Goal: Task Accomplishment & Management: Use online tool/utility

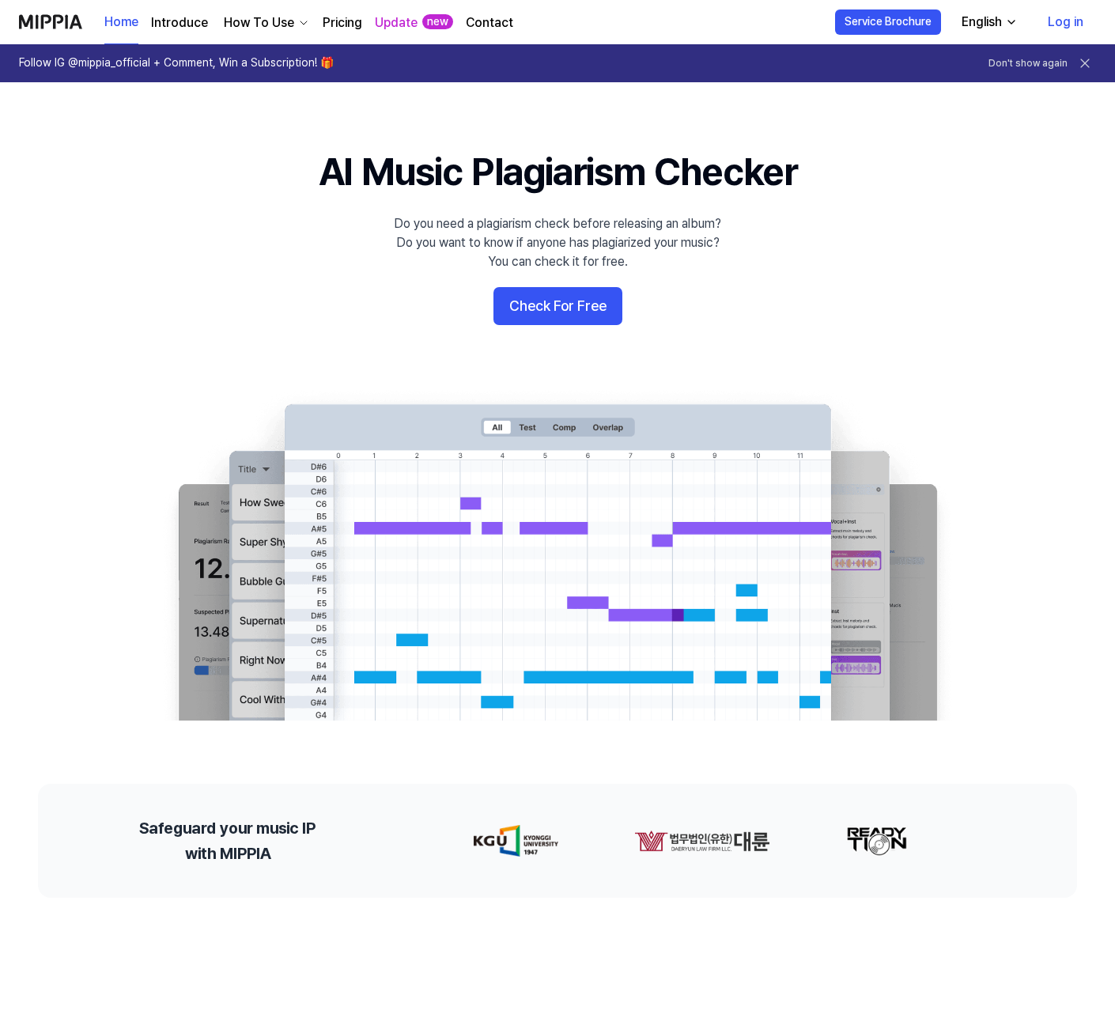
click at [1062, 22] on link "Log in" at bounding box center [1065, 22] width 61 height 44
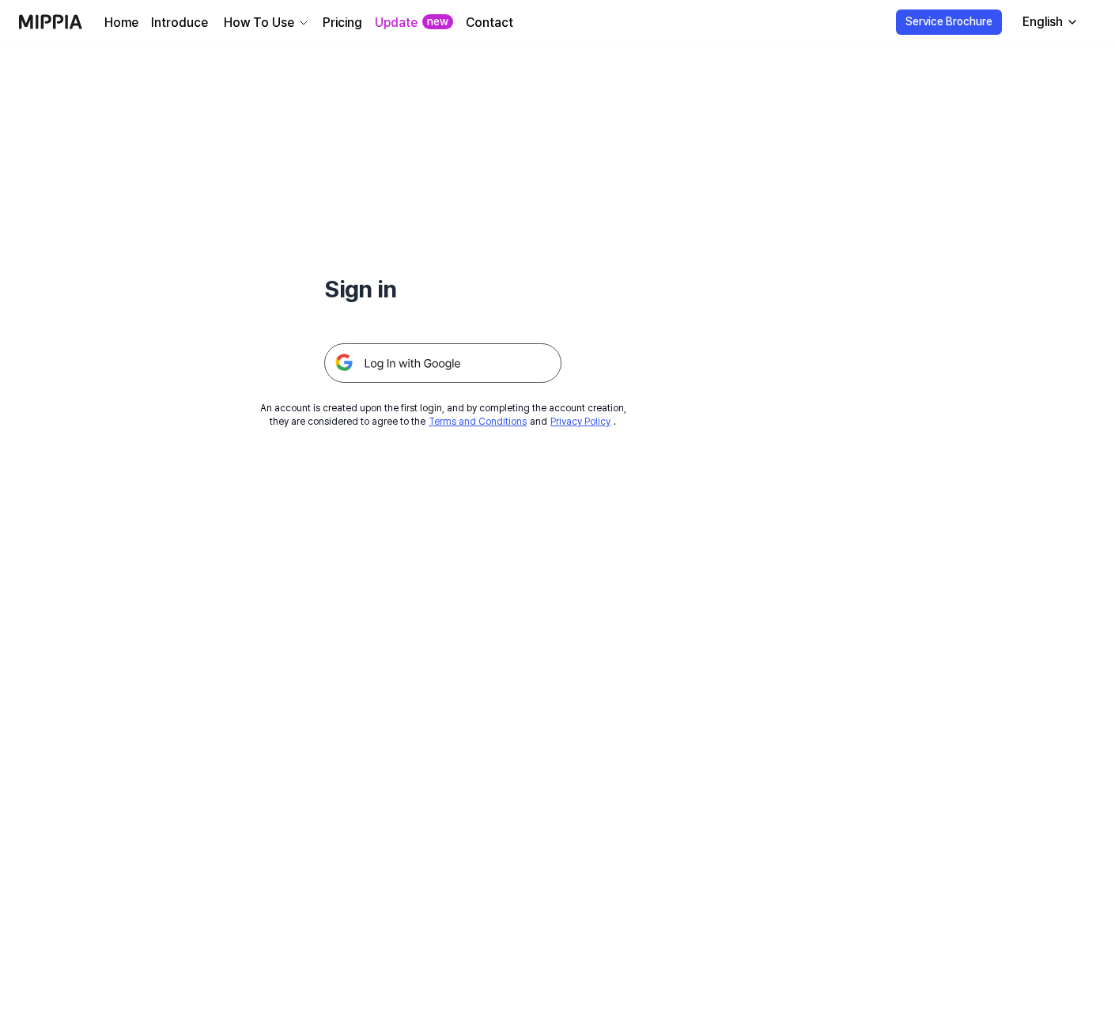
click at [430, 367] on img at bounding box center [442, 363] width 237 height 40
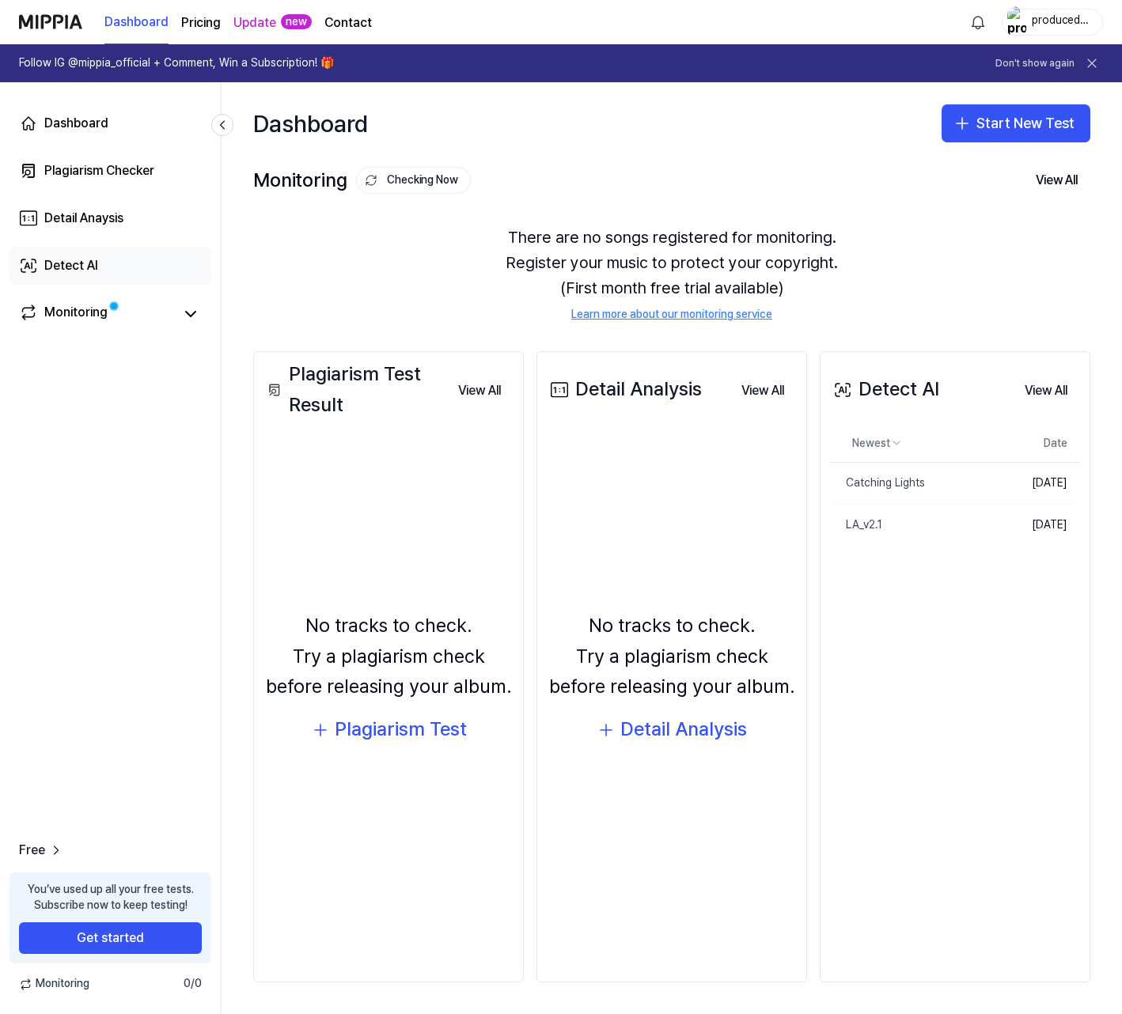
click at [104, 255] on link "Detect AI" at bounding box center [110, 266] width 202 height 38
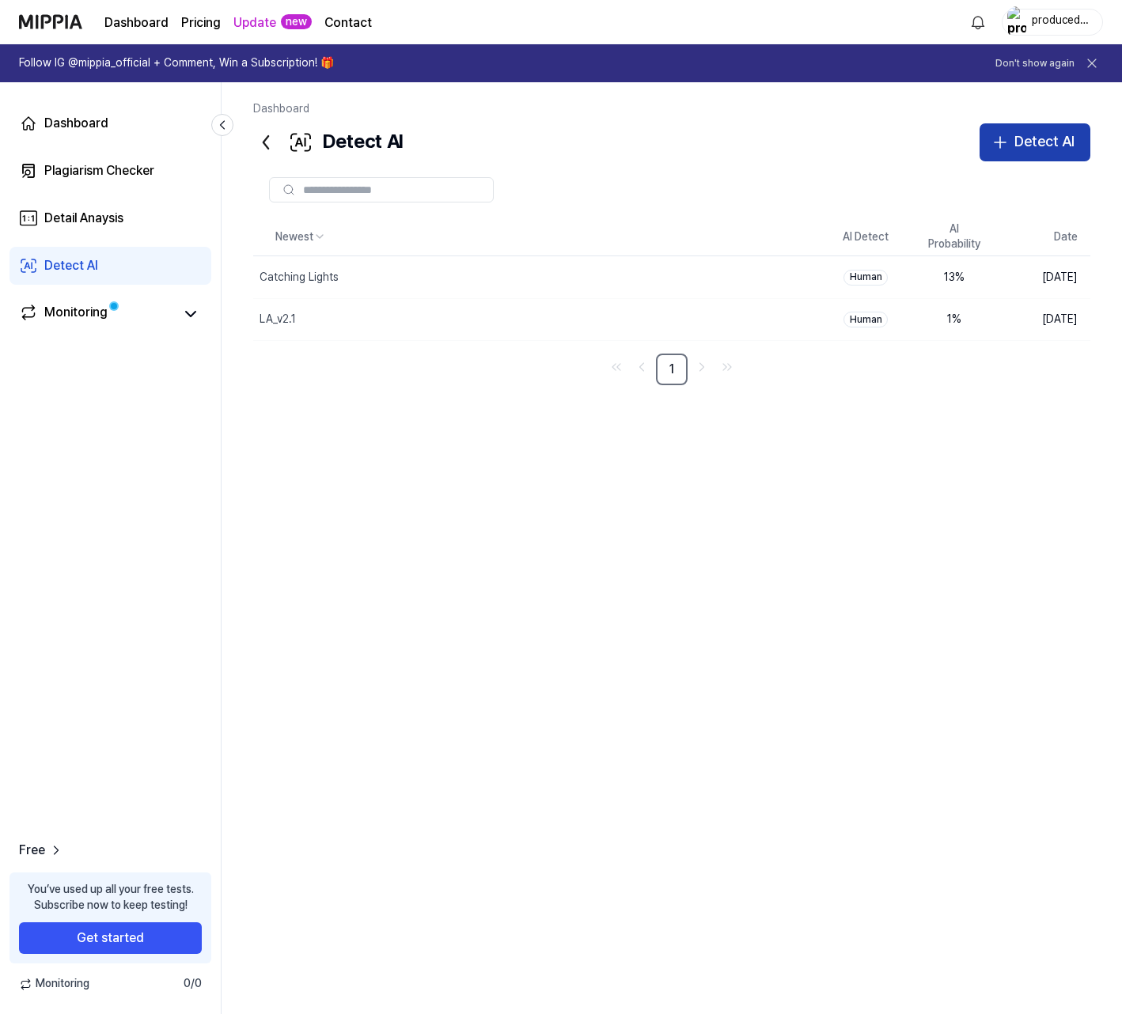
click at [1043, 140] on div "Detect AI" at bounding box center [1044, 142] width 60 height 23
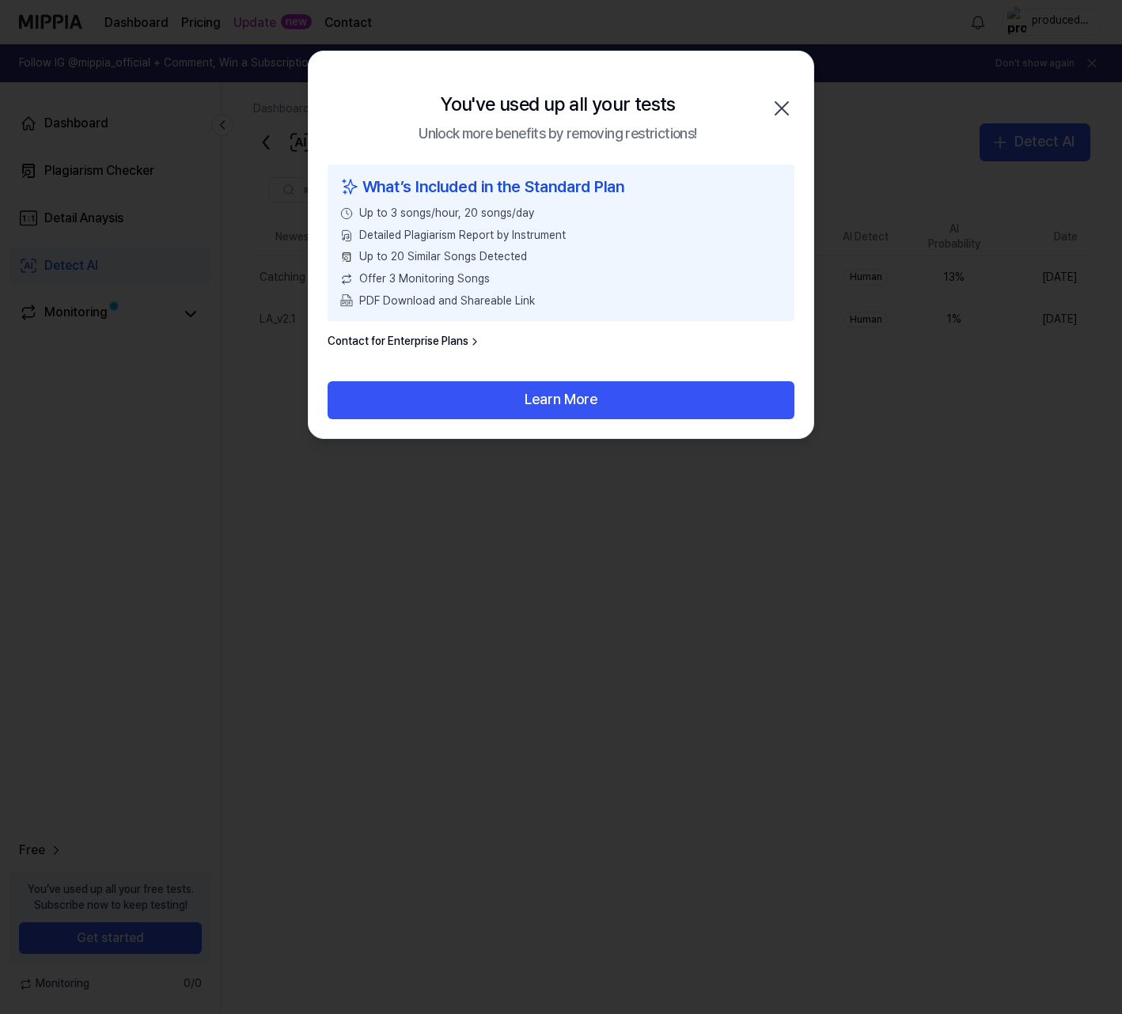
click at [778, 108] on icon "button" at bounding box center [781, 108] width 25 height 25
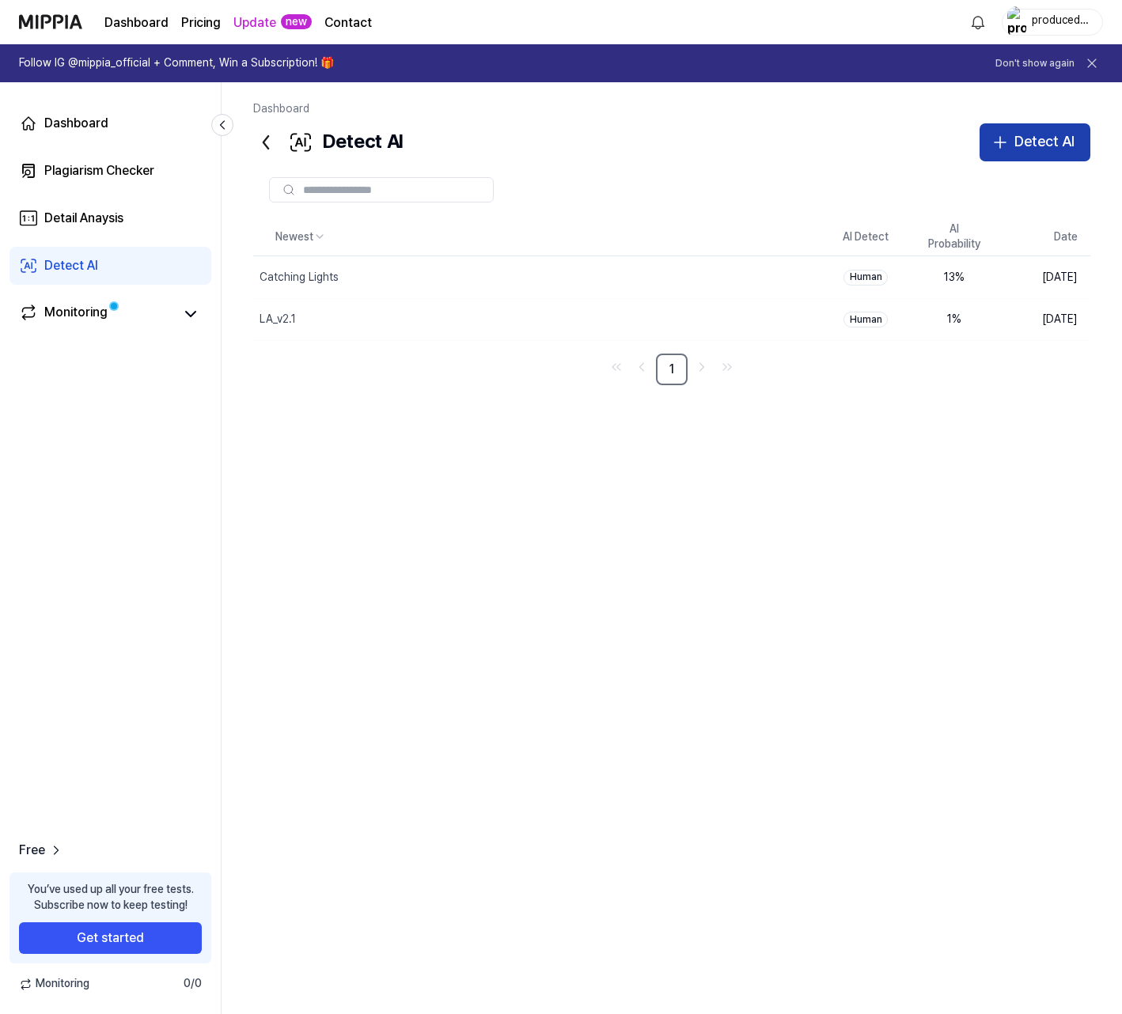
click at [997, 140] on icon "button" at bounding box center [999, 142] width 19 height 19
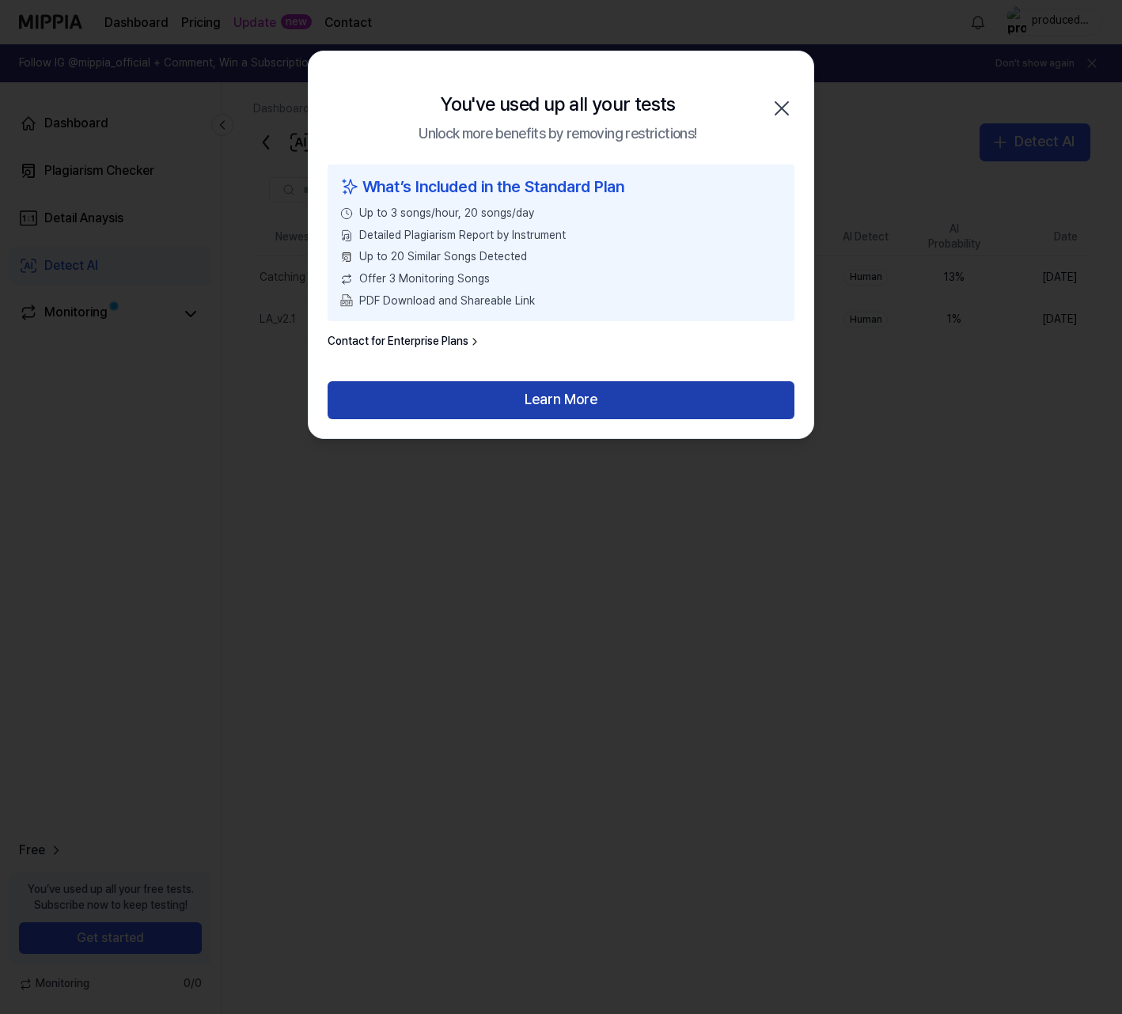
click at [662, 409] on button "Learn More" at bounding box center [560, 400] width 467 height 38
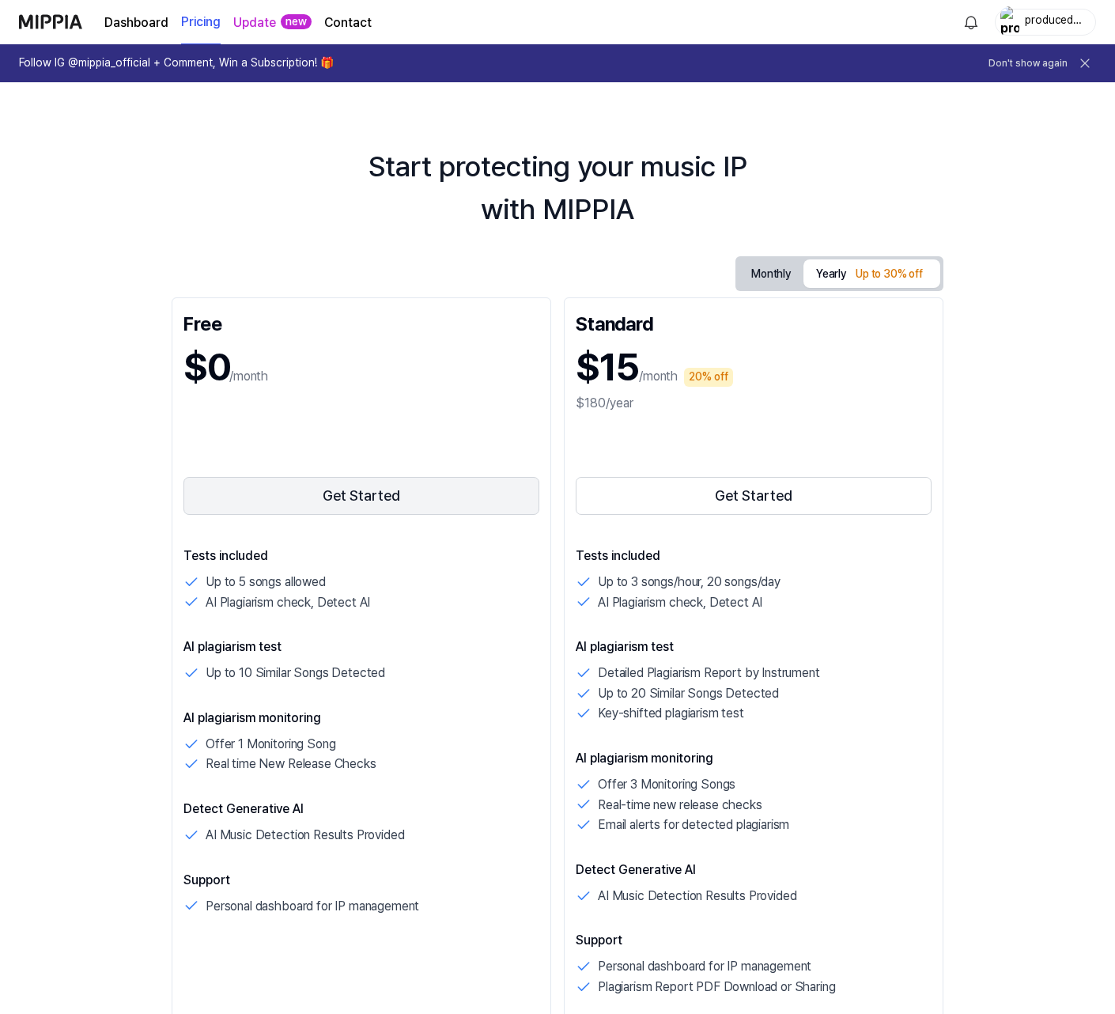
click at [377, 500] on button "Get Started" at bounding box center [362, 496] width 356 height 38
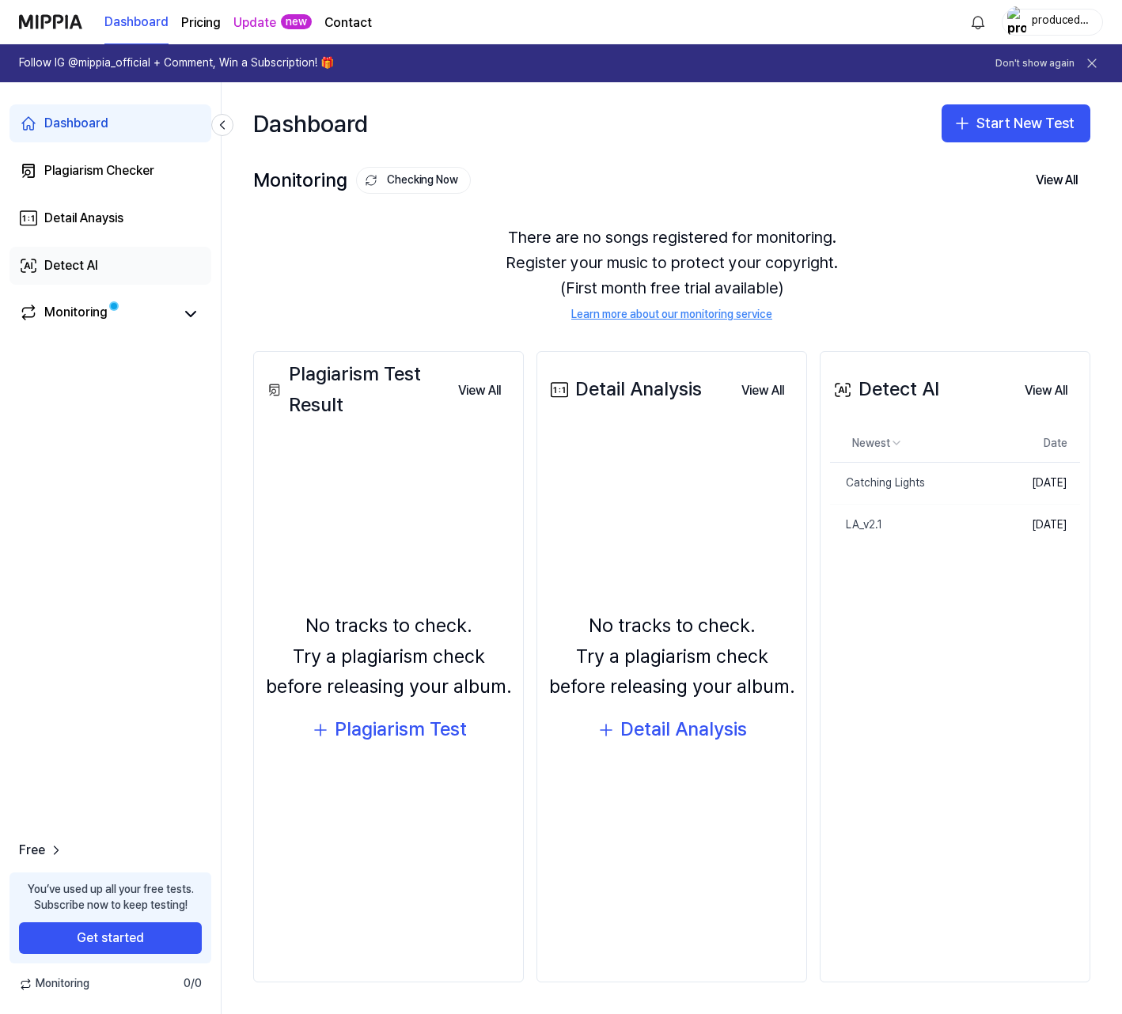
click at [146, 265] on link "Detect AI" at bounding box center [110, 266] width 202 height 38
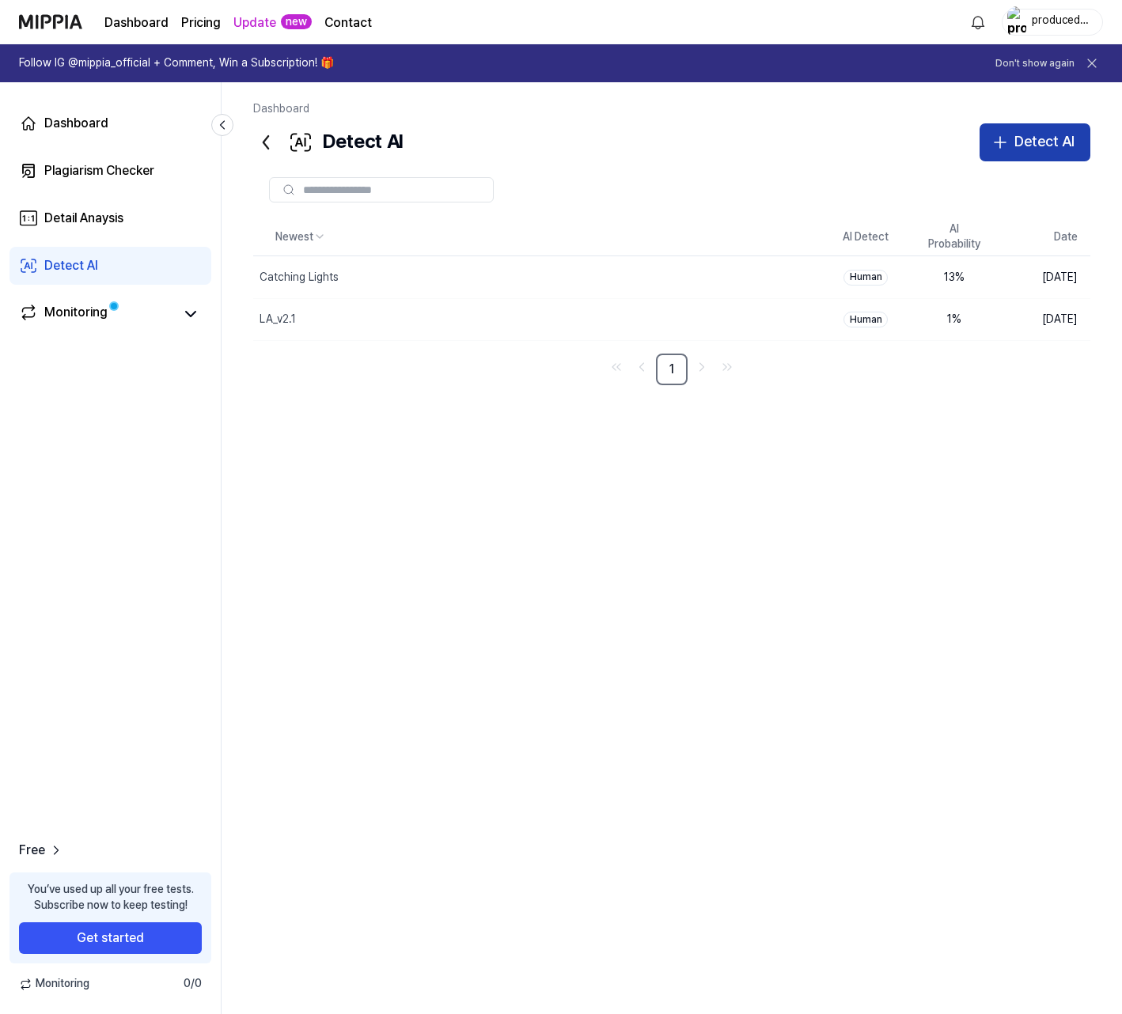
click at [986, 157] on button "Detect AI" at bounding box center [1034, 142] width 111 height 38
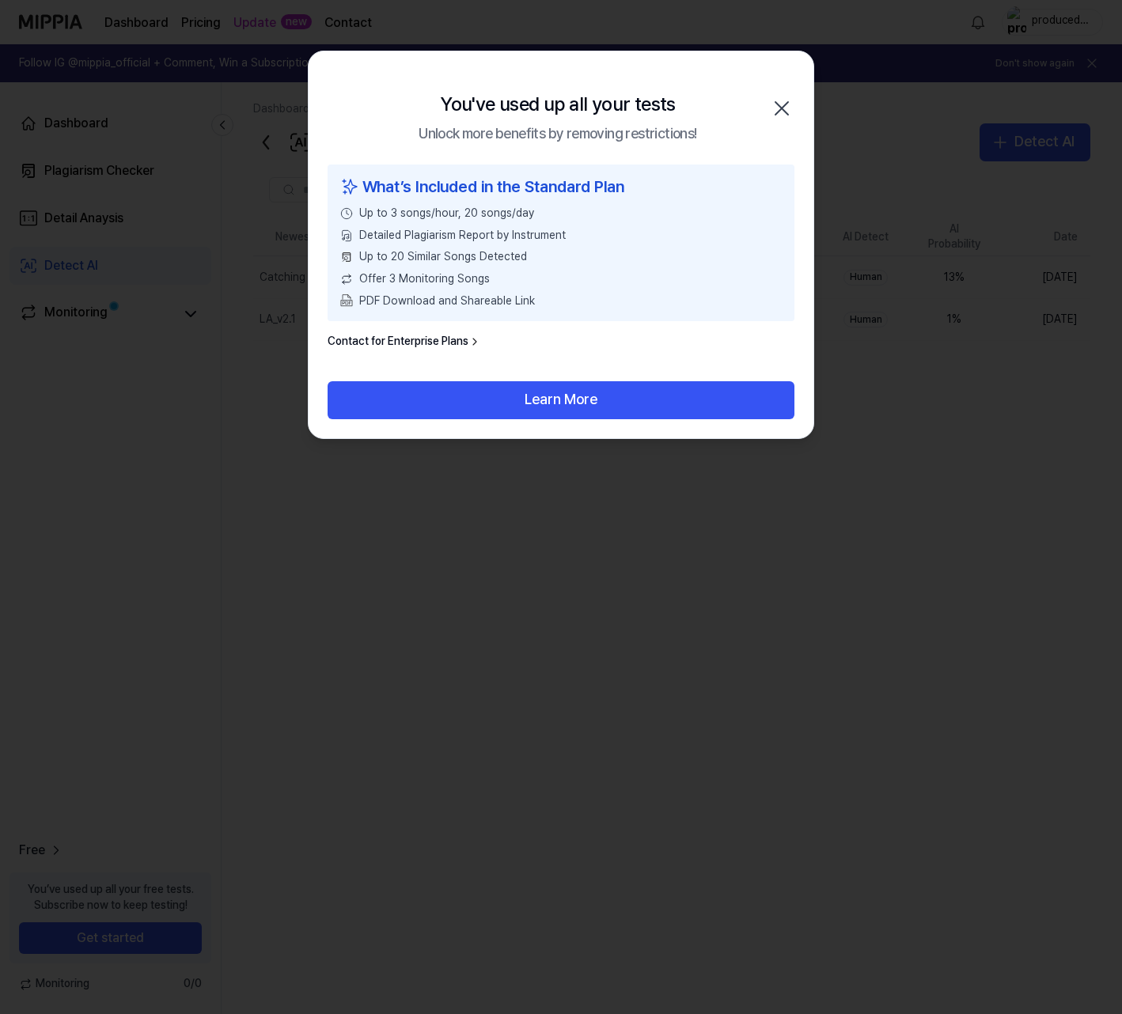
click at [468, 231] on span "Detailed Plagiarism Report by Instrument" at bounding box center [462, 236] width 206 height 16
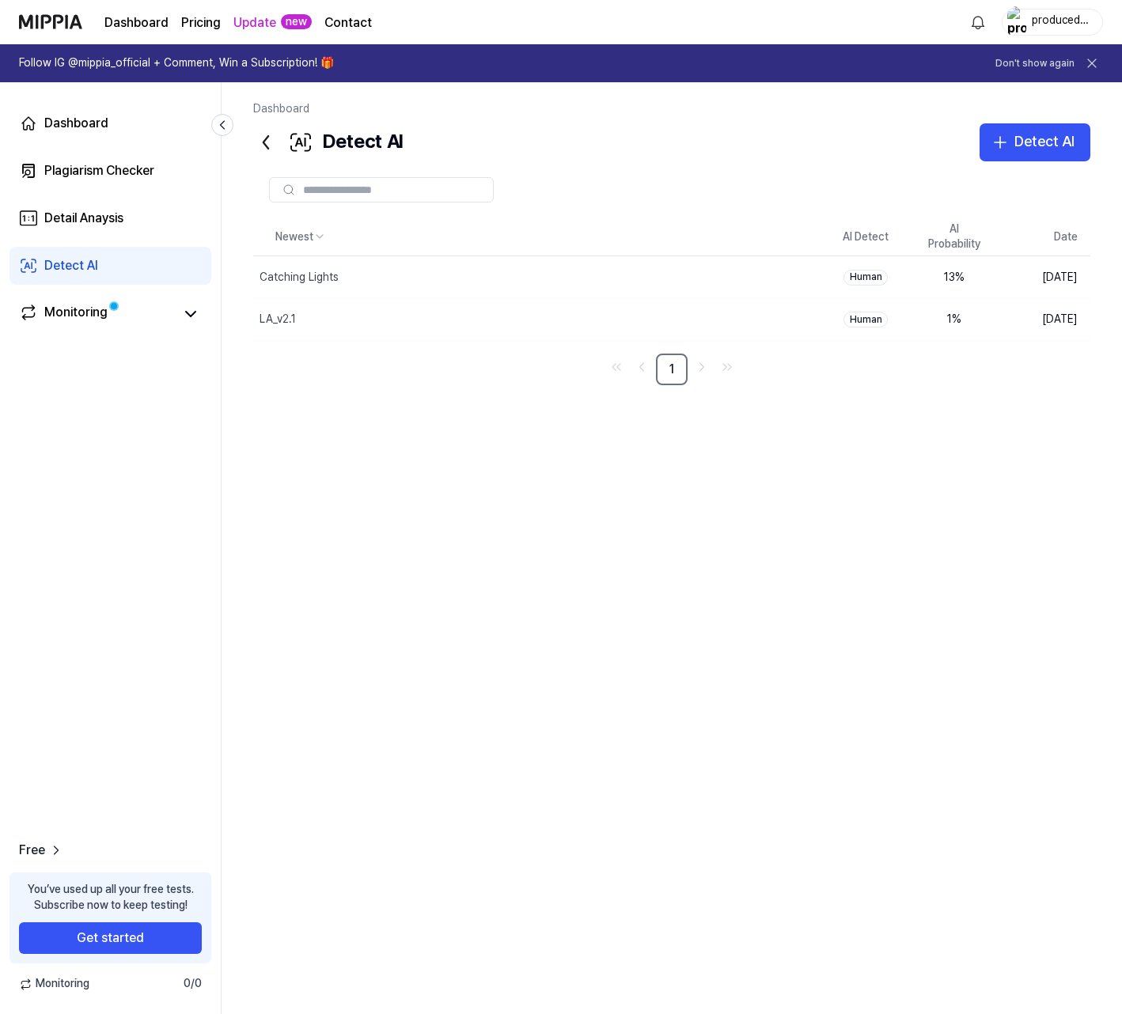
click at [1050, 21] on div "producedbydk" at bounding box center [1062, 21] width 62 height 17
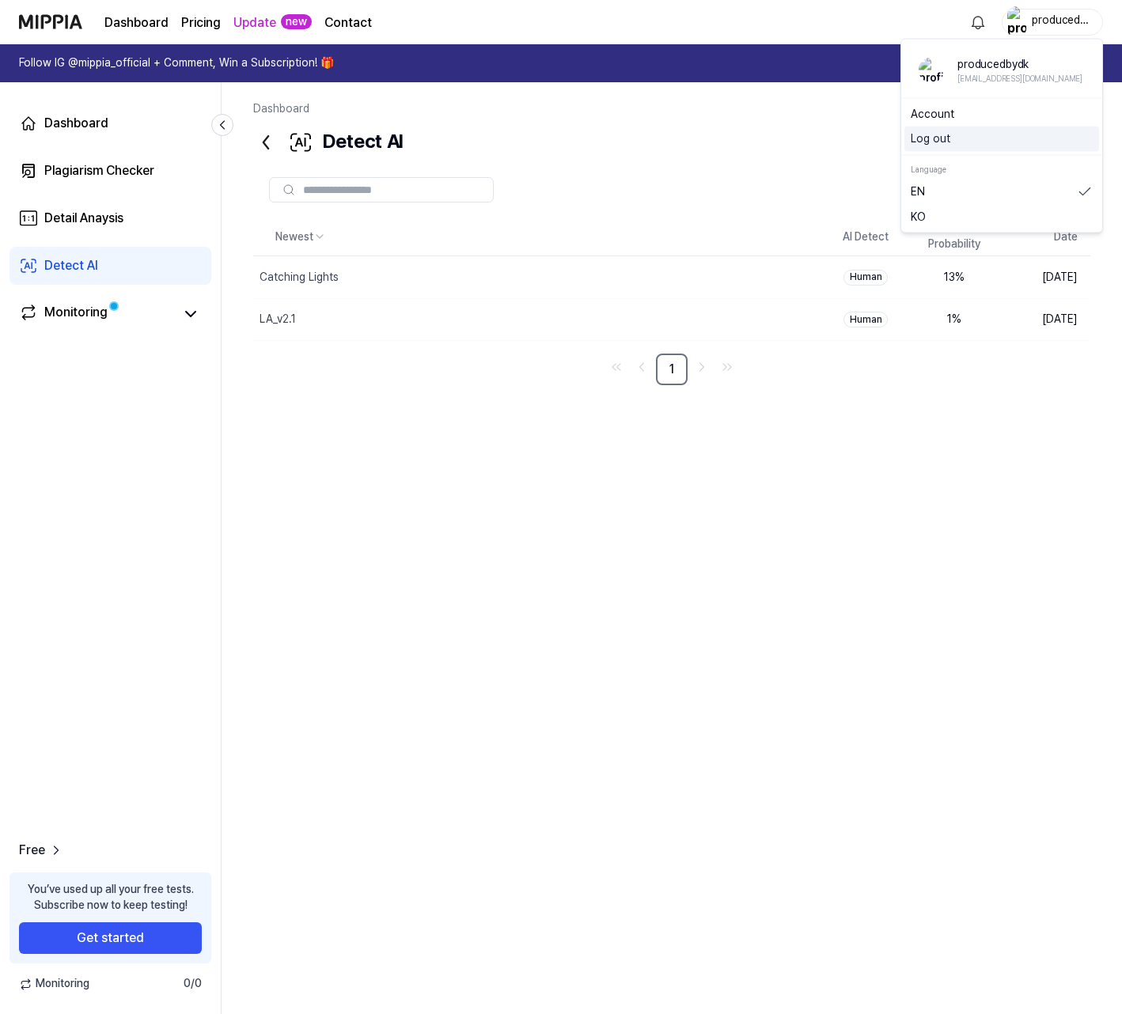
click at [950, 138] on button "Log out" at bounding box center [1001, 139] width 182 height 16
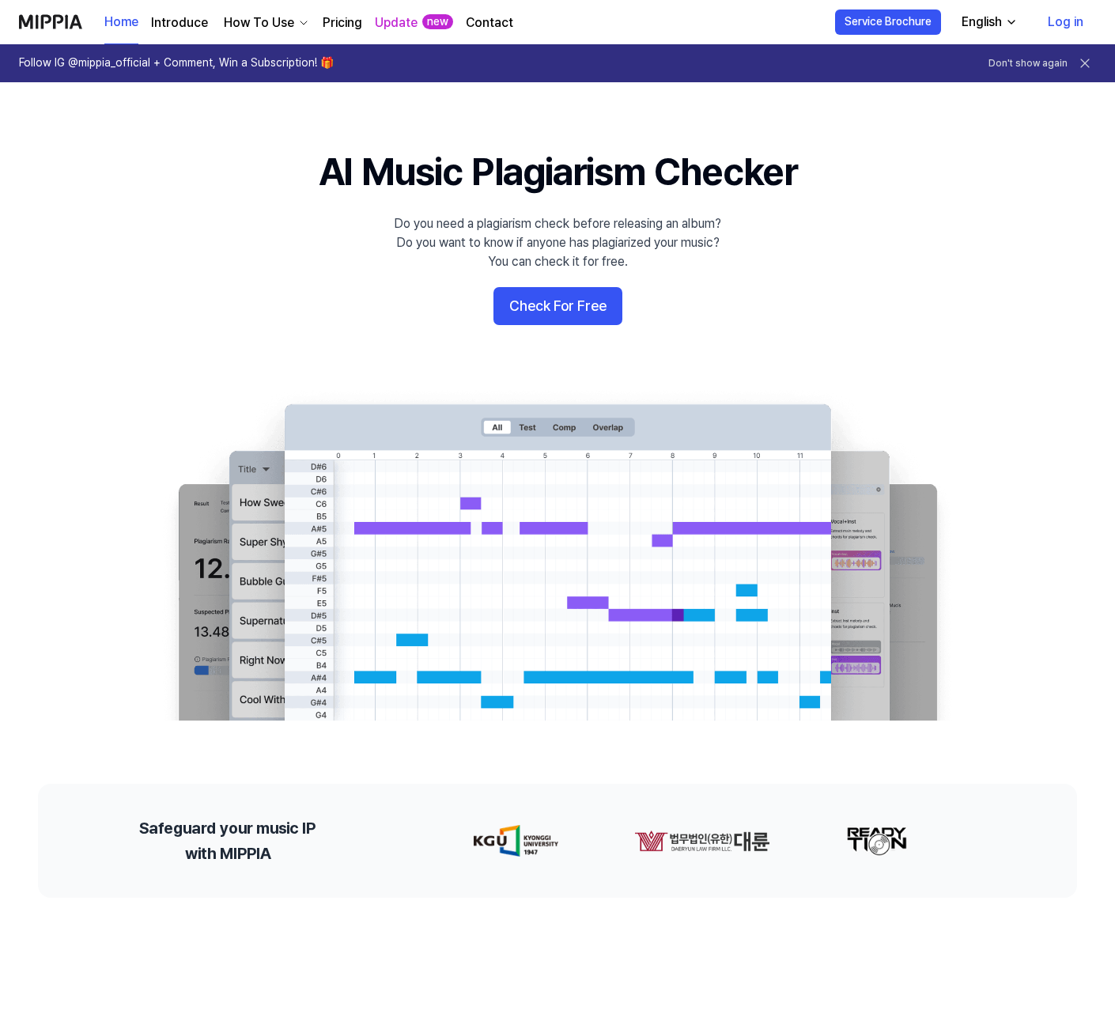
click at [1054, 25] on link "Log in" at bounding box center [1065, 22] width 61 height 44
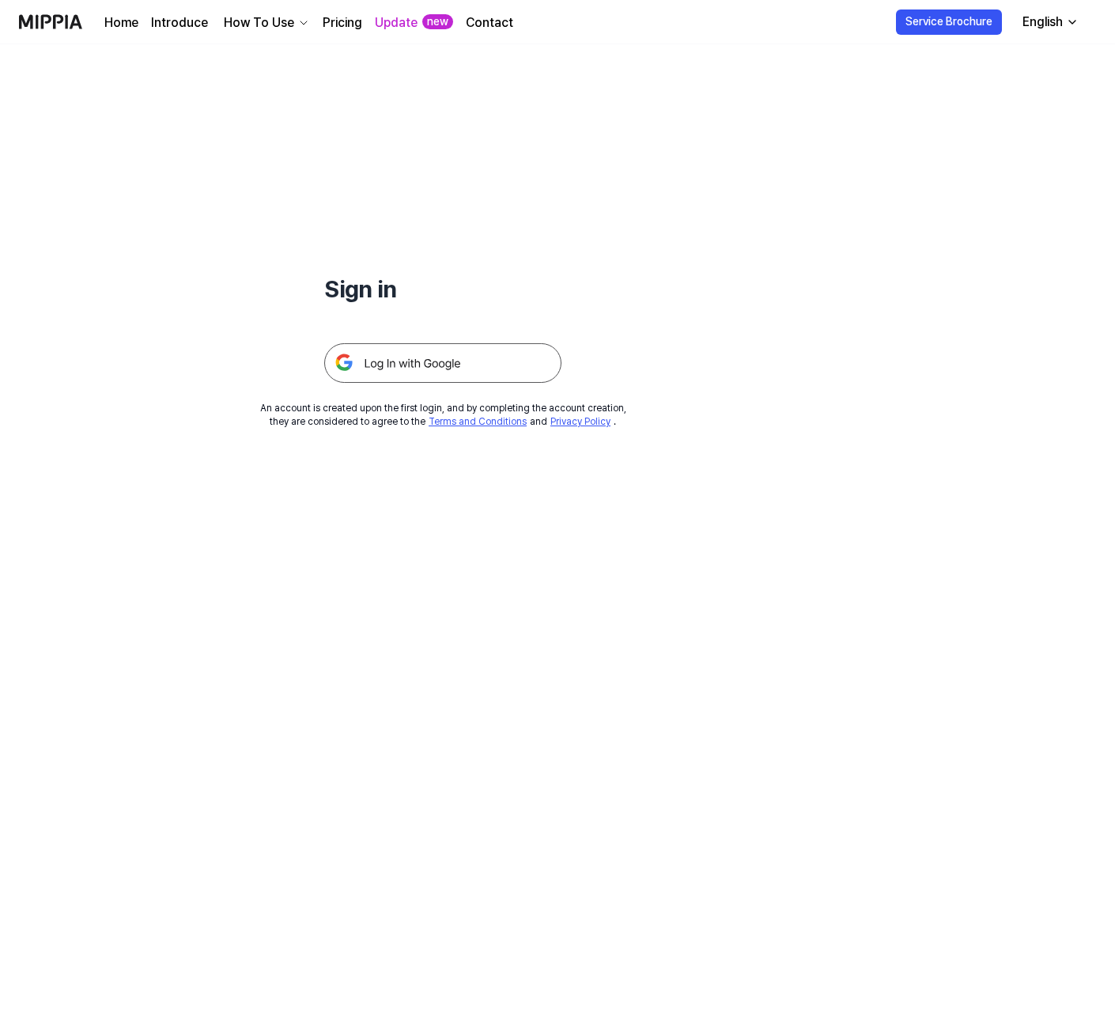
click at [420, 375] on img at bounding box center [442, 363] width 237 height 40
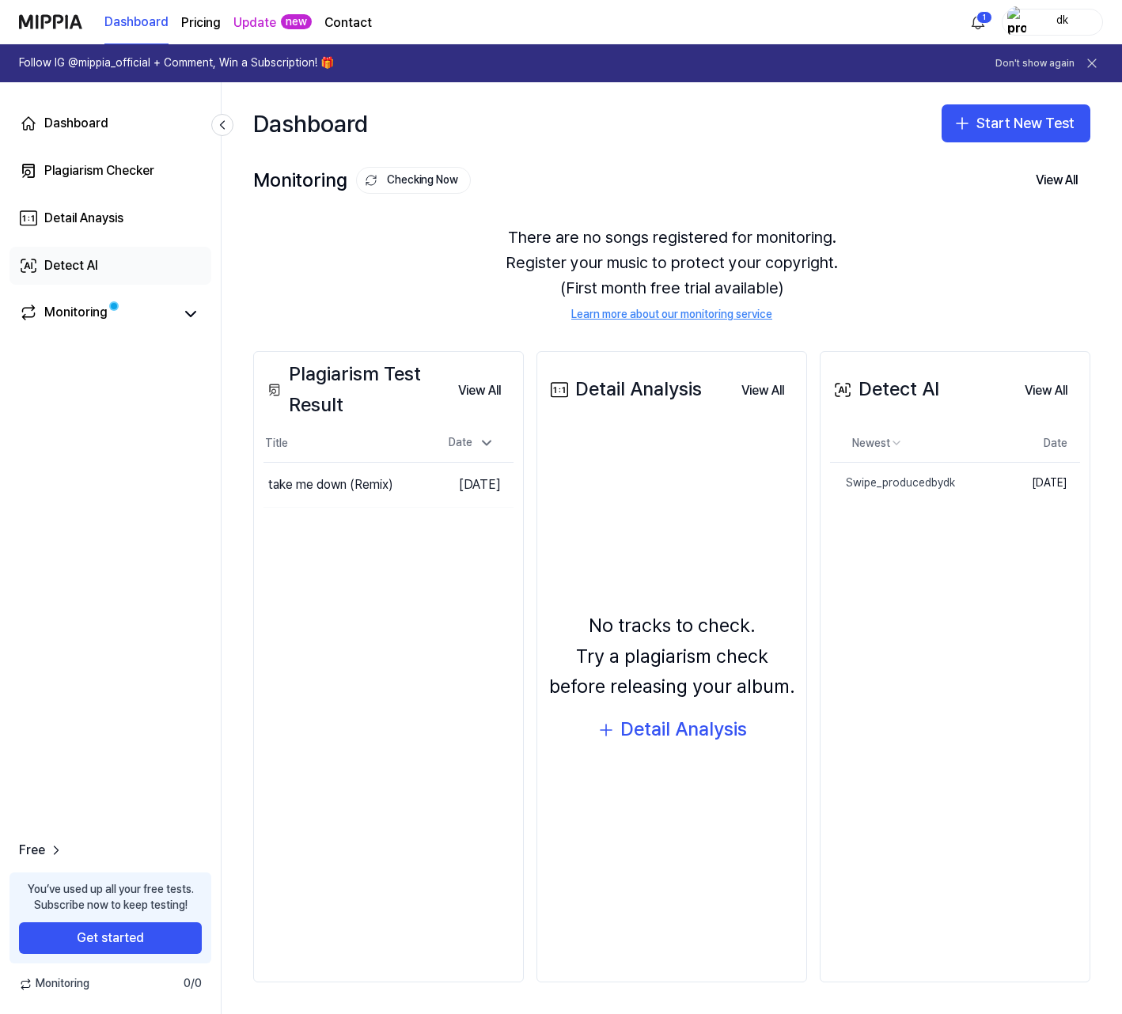
click at [94, 260] on div "Detect AI" at bounding box center [71, 265] width 54 height 19
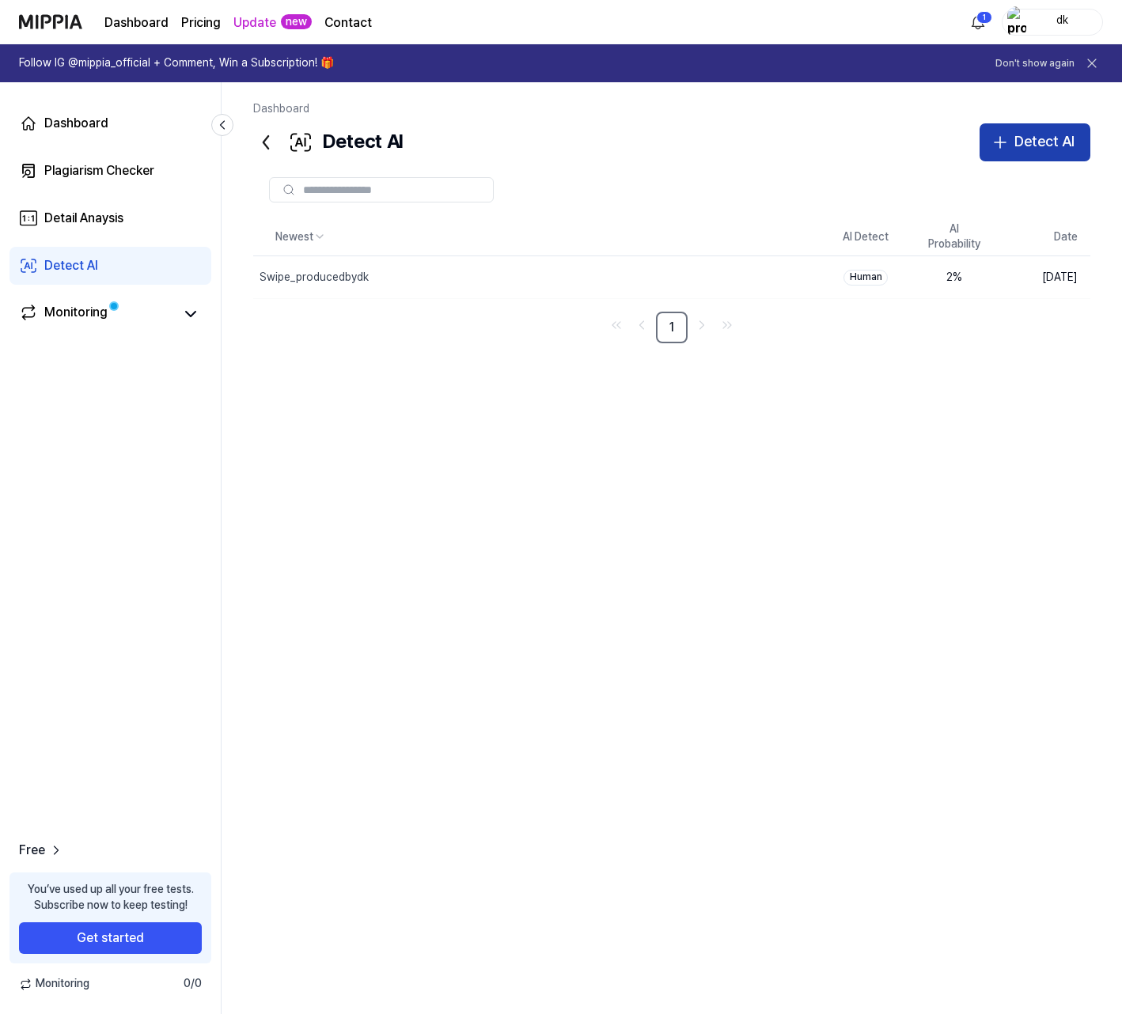
click at [997, 139] on icon "button" at bounding box center [999, 142] width 19 height 19
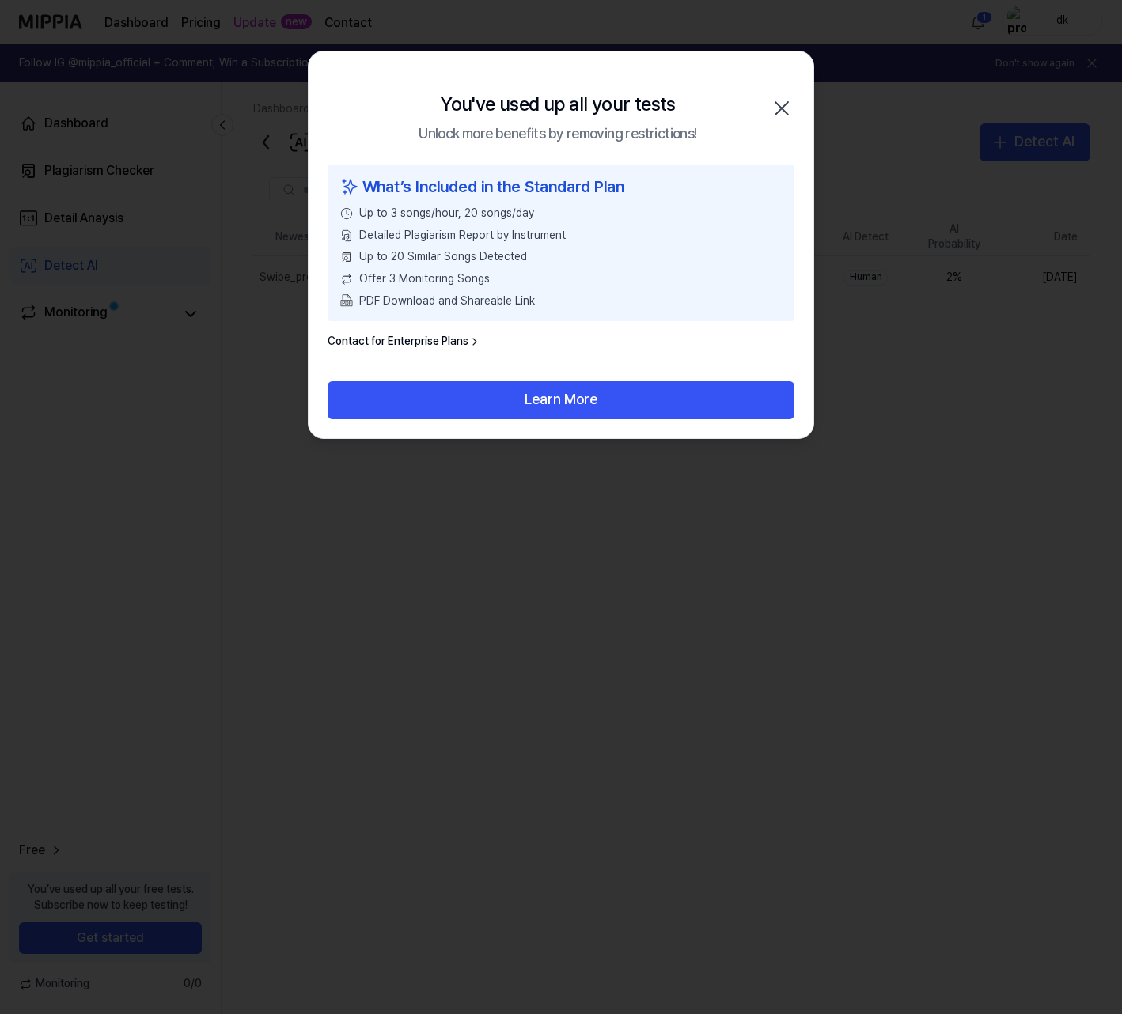
drag, startPoint x: 779, startPoint y: 113, endPoint x: 1050, endPoint y: 70, distance: 273.9
click at [780, 113] on icon "button" at bounding box center [781, 108] width 25 height 25
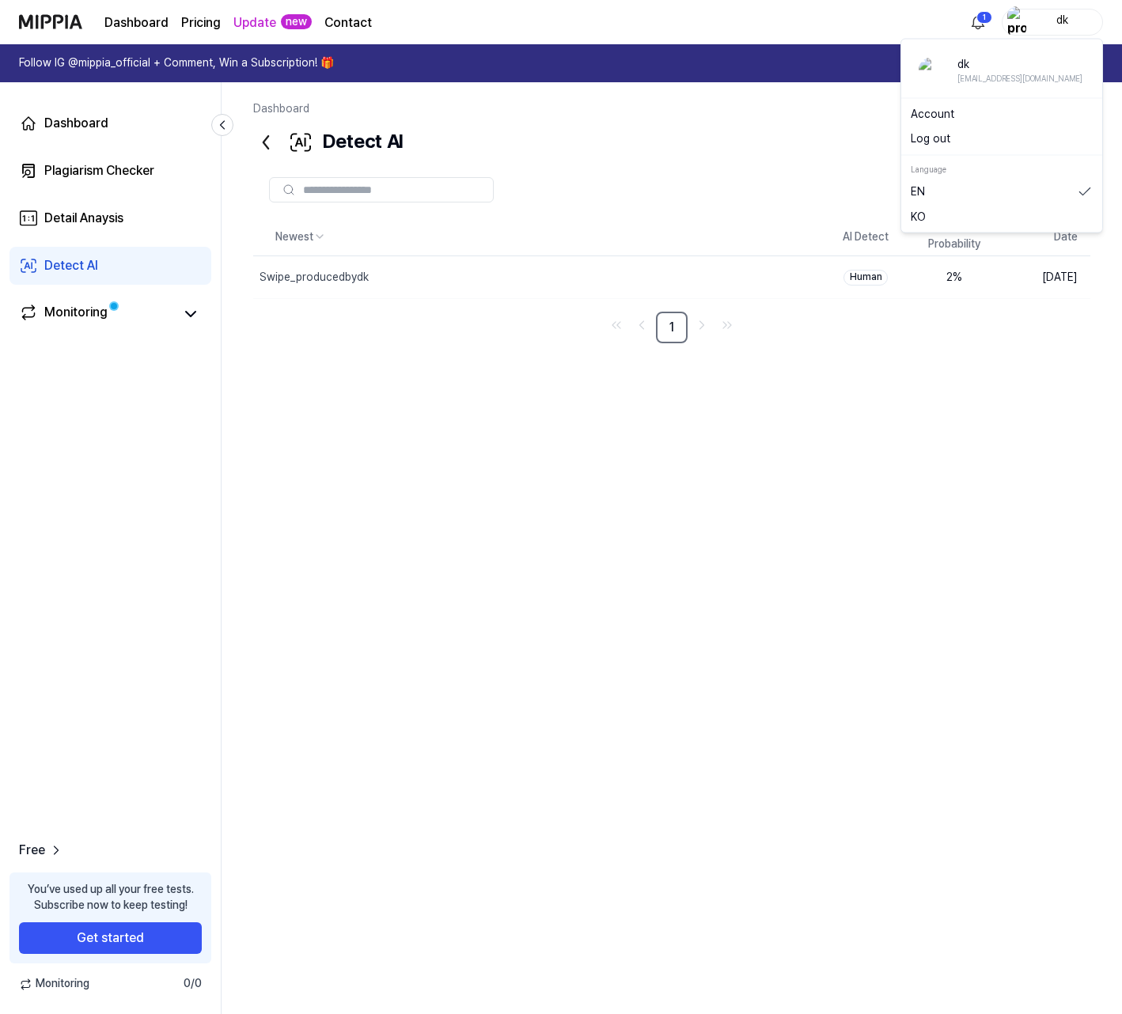
click at [1055, 16] on div "dk" at bounding box center [1062, 21] width 62 height 17
click at [973, 134] on button "Log out" at bounding box center [1001, 139] width 182 height 16
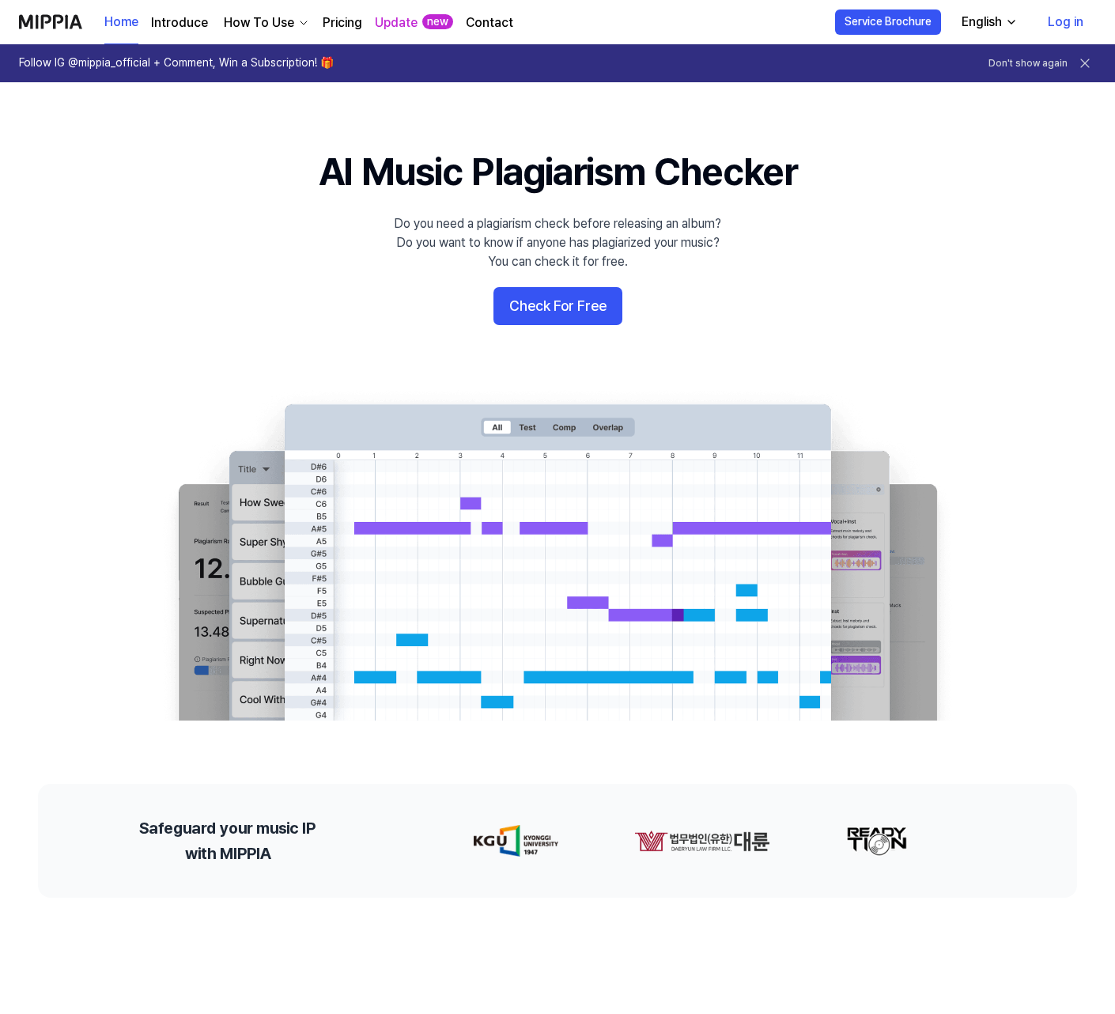
click at [1065, 20] on link "Log in" at bounding box center [1065, 22] width 61 height 44
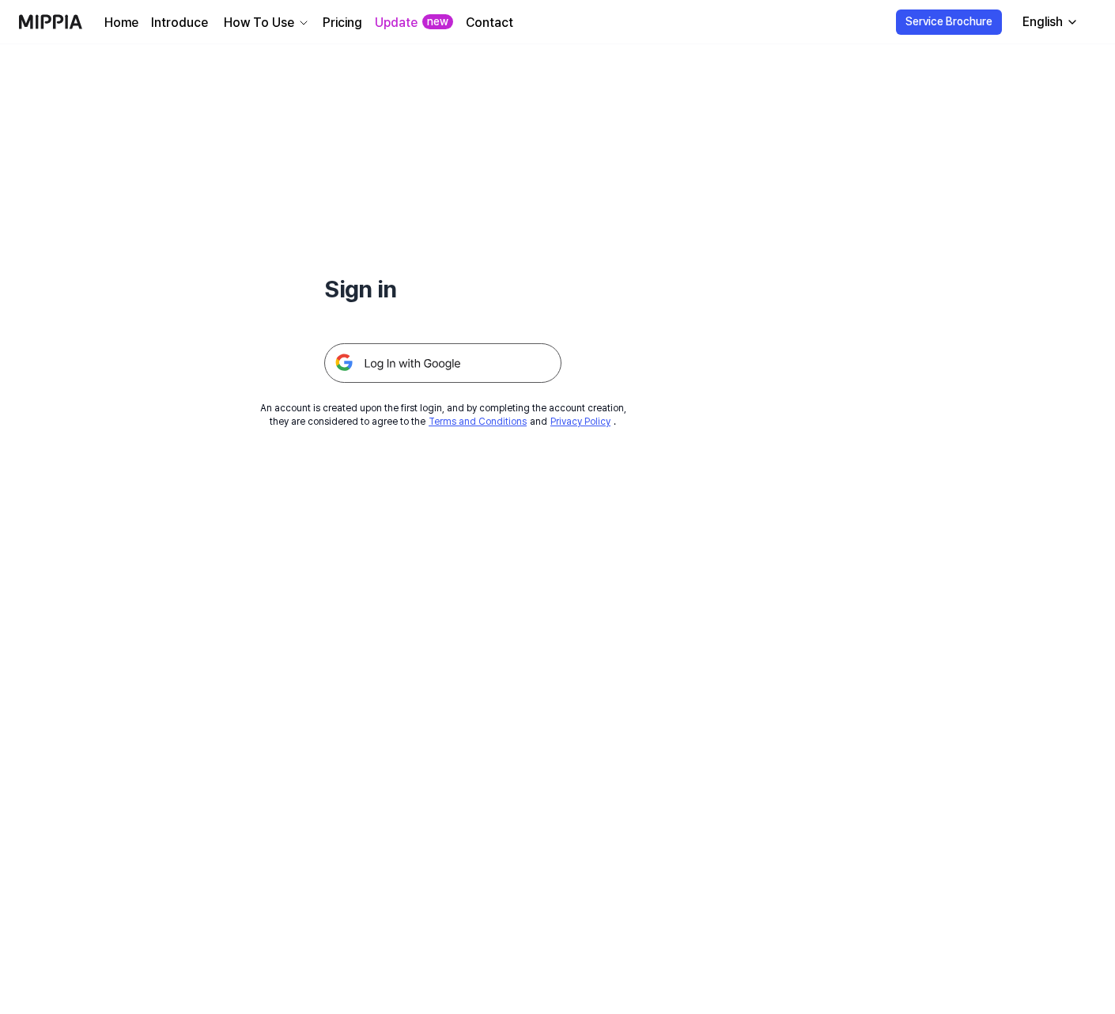
click at [392, 351] on img at bounding box center [442, 363] width 237 height 40
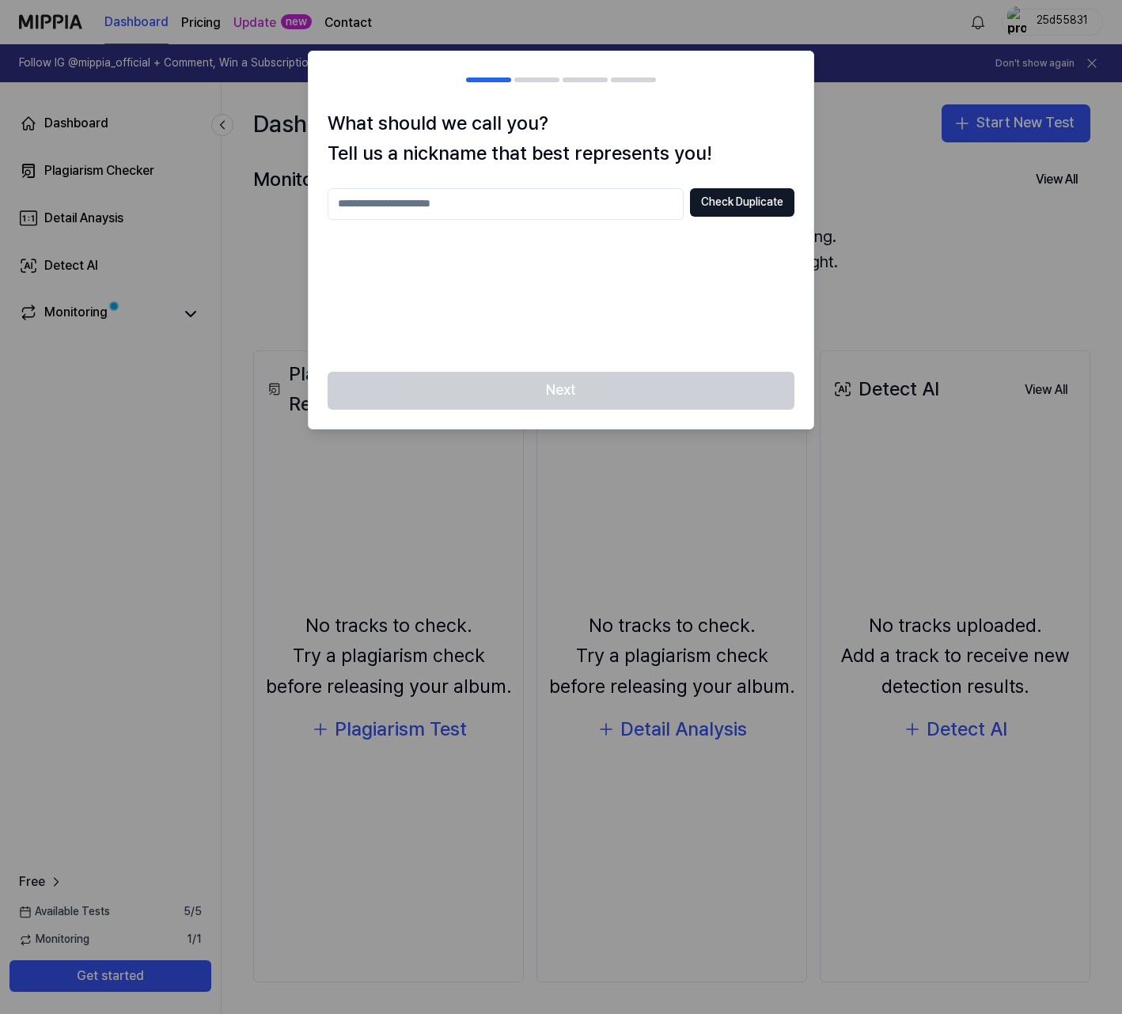
click at [765, 127] on h1 "What should we call you? Tell us a nickname that best represents you!" at bounding box center [560, 138] width 467 height 61
click at [515, 198] on input "text" at bounding box center [505, 204] width 356 height 32
type input "**"
click at [766, 203] on button "Check Duplicate" at bounding box center [742, 202] width 104 height 28
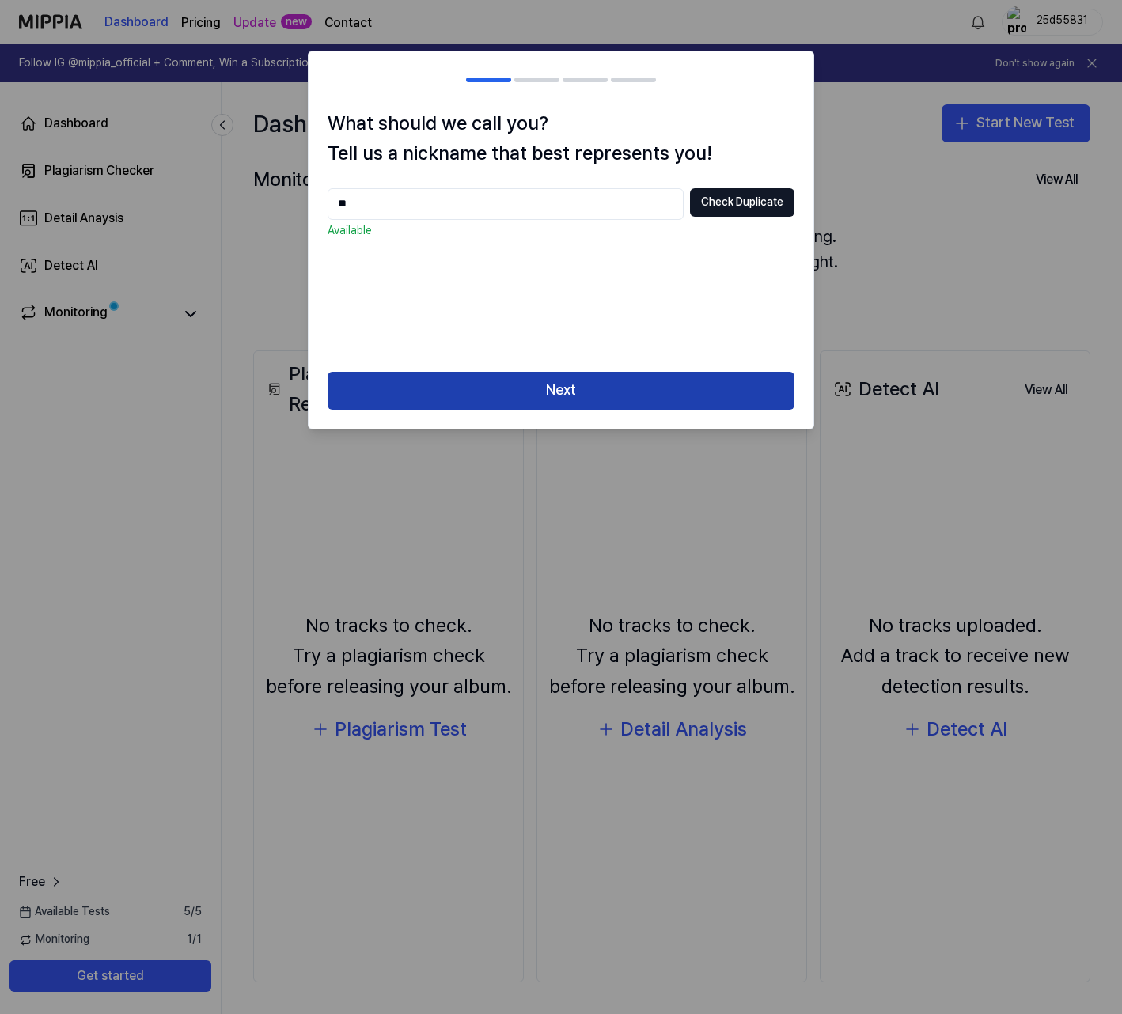
click at [693, 379] on button "Next" at bounding box center [560, 391] width 467 height 38
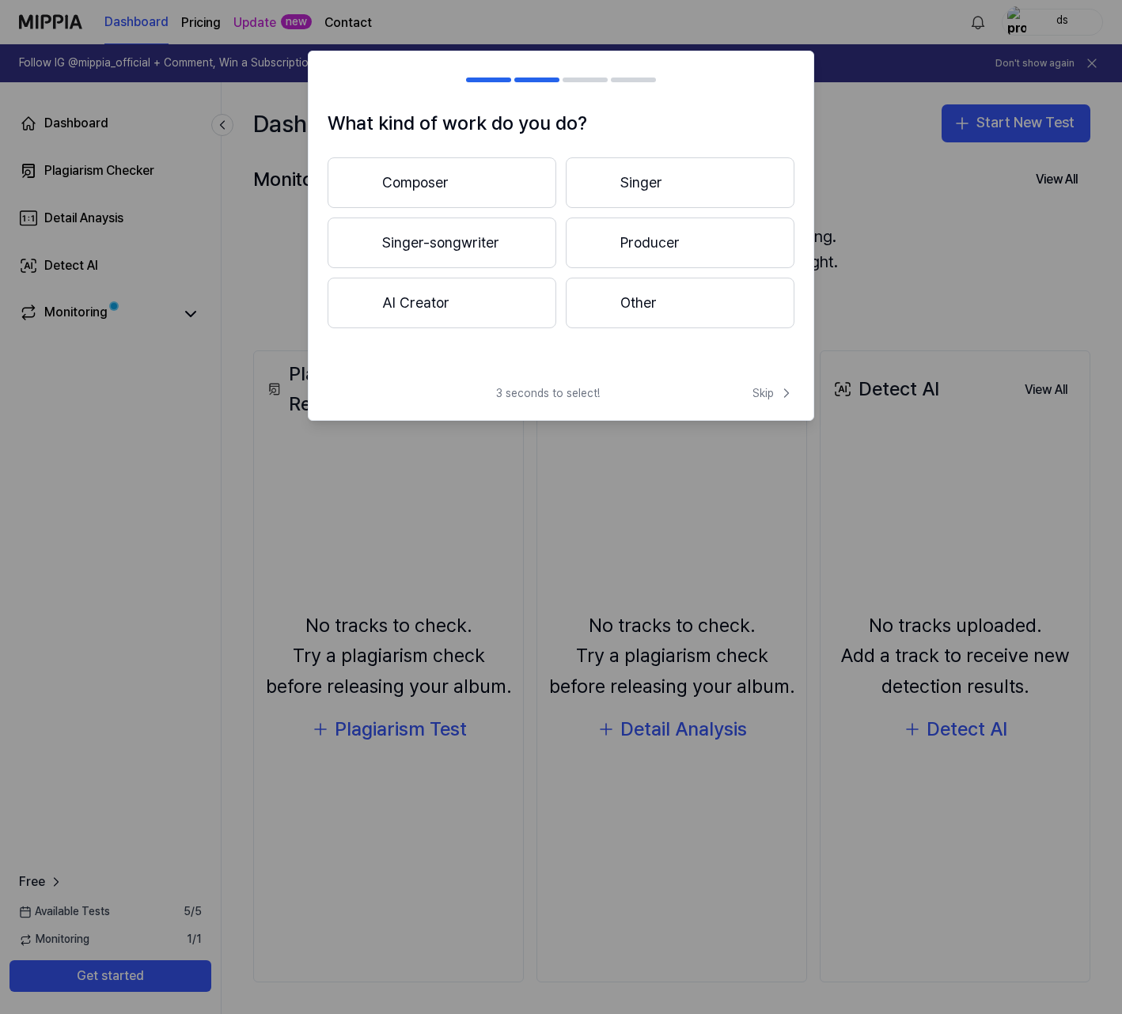
click at [676, 187] on button "Singer" at bounding box center [680, 182] width 229 height 51
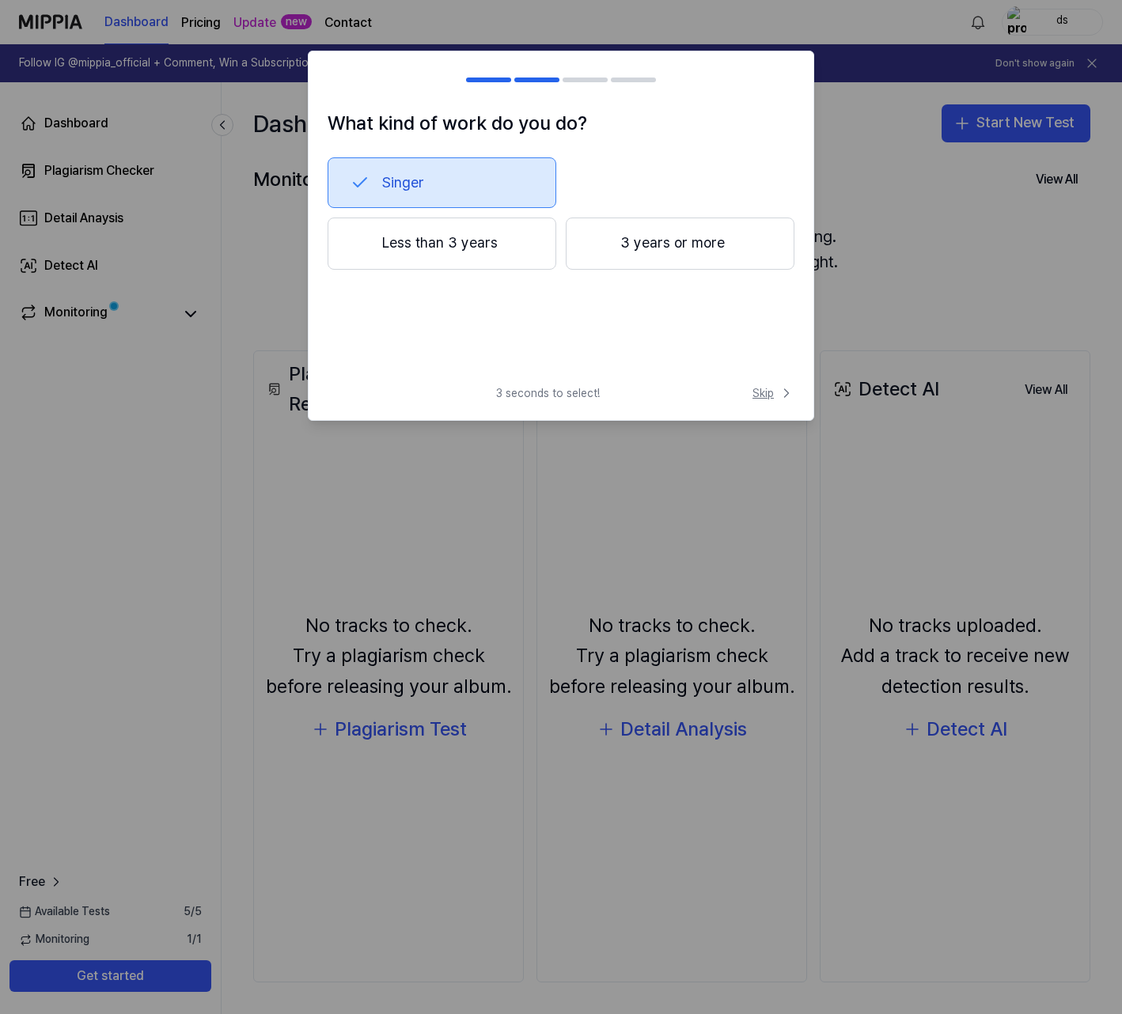
click at [781, 396] on icon at bounding box center [786, 393] width 16 height 16
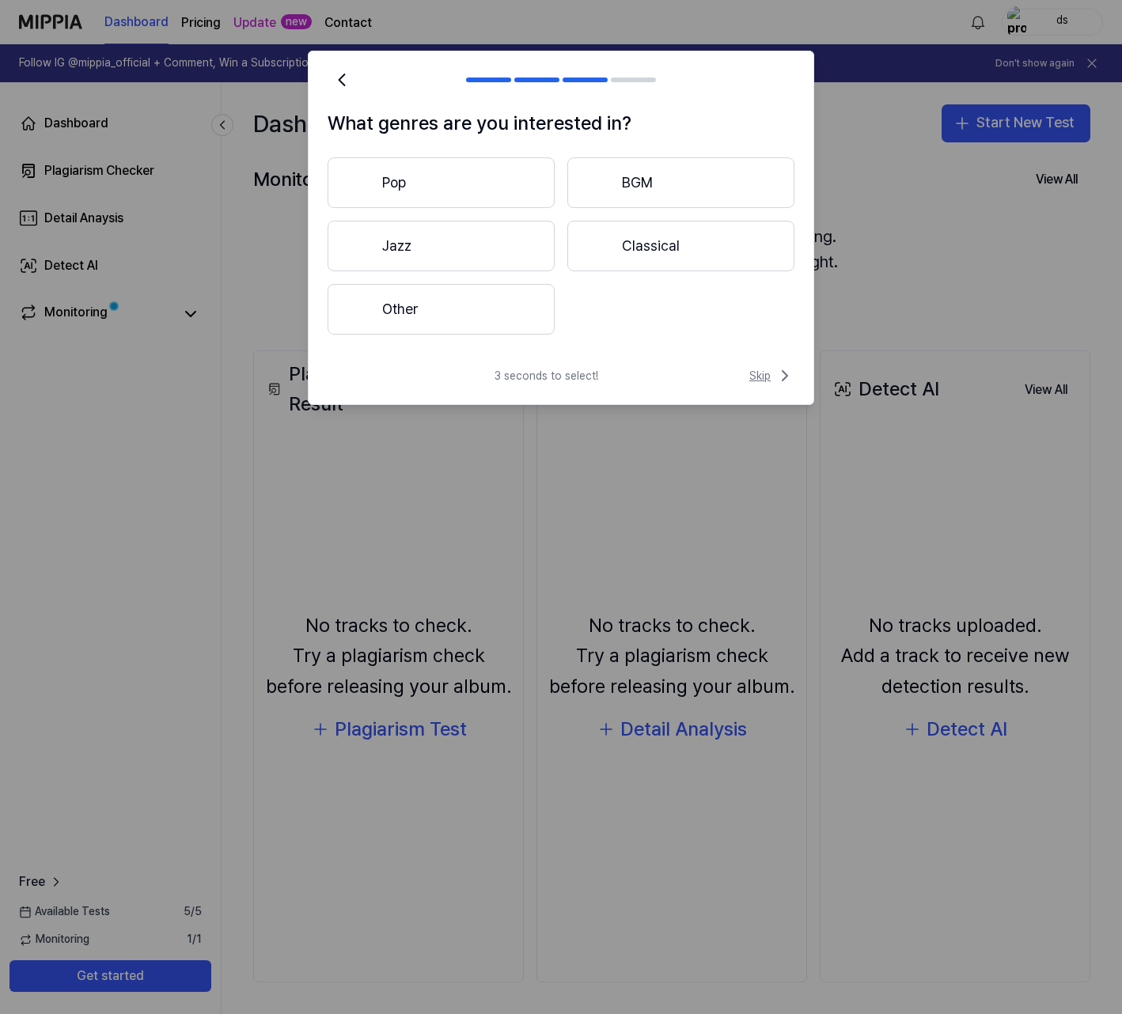
click at [787, 377] on icon at bounding box center [784, 375] width 5 height 9
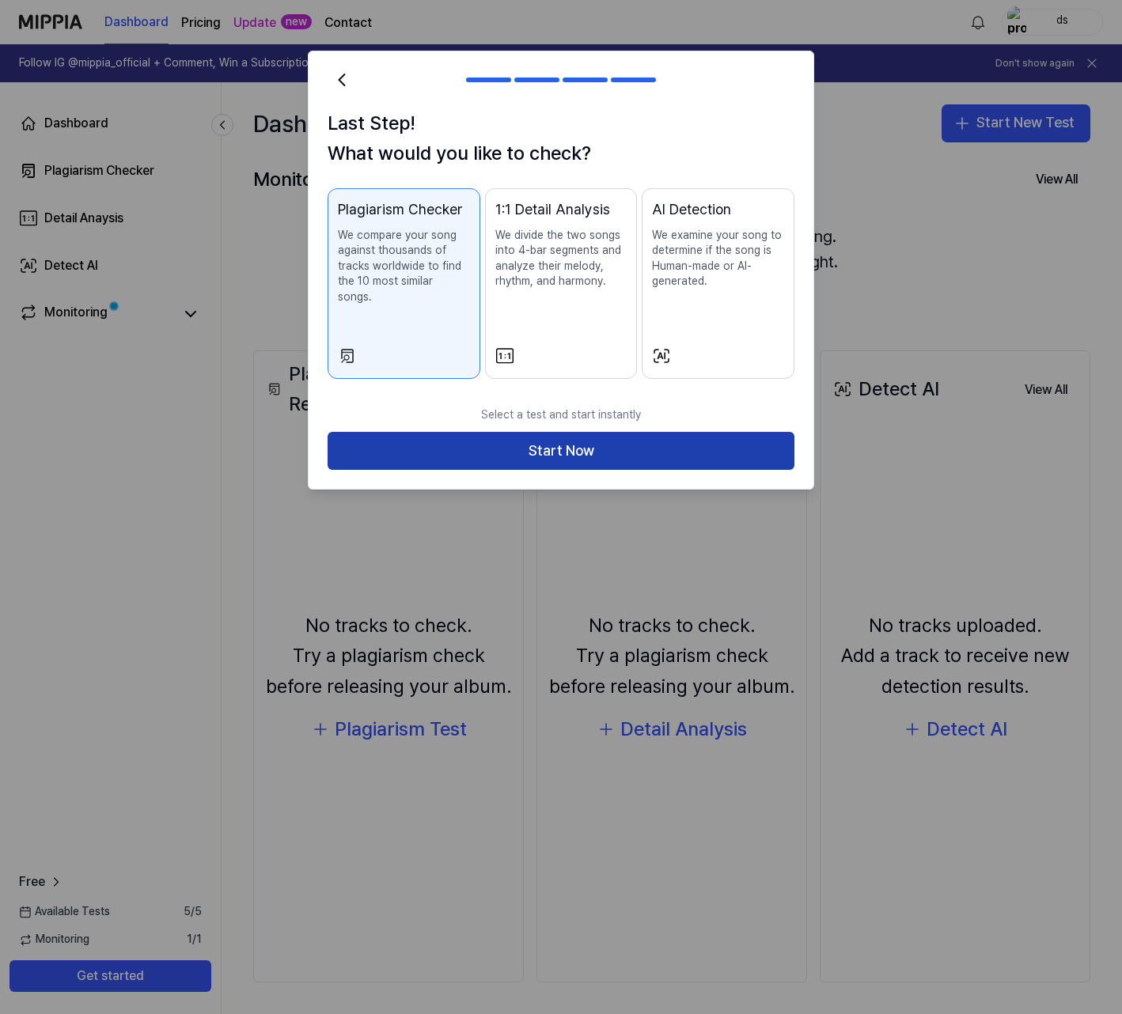
click at [718, 432] on button "Start Now" at bounding box center [560, 451] width 467 height 38
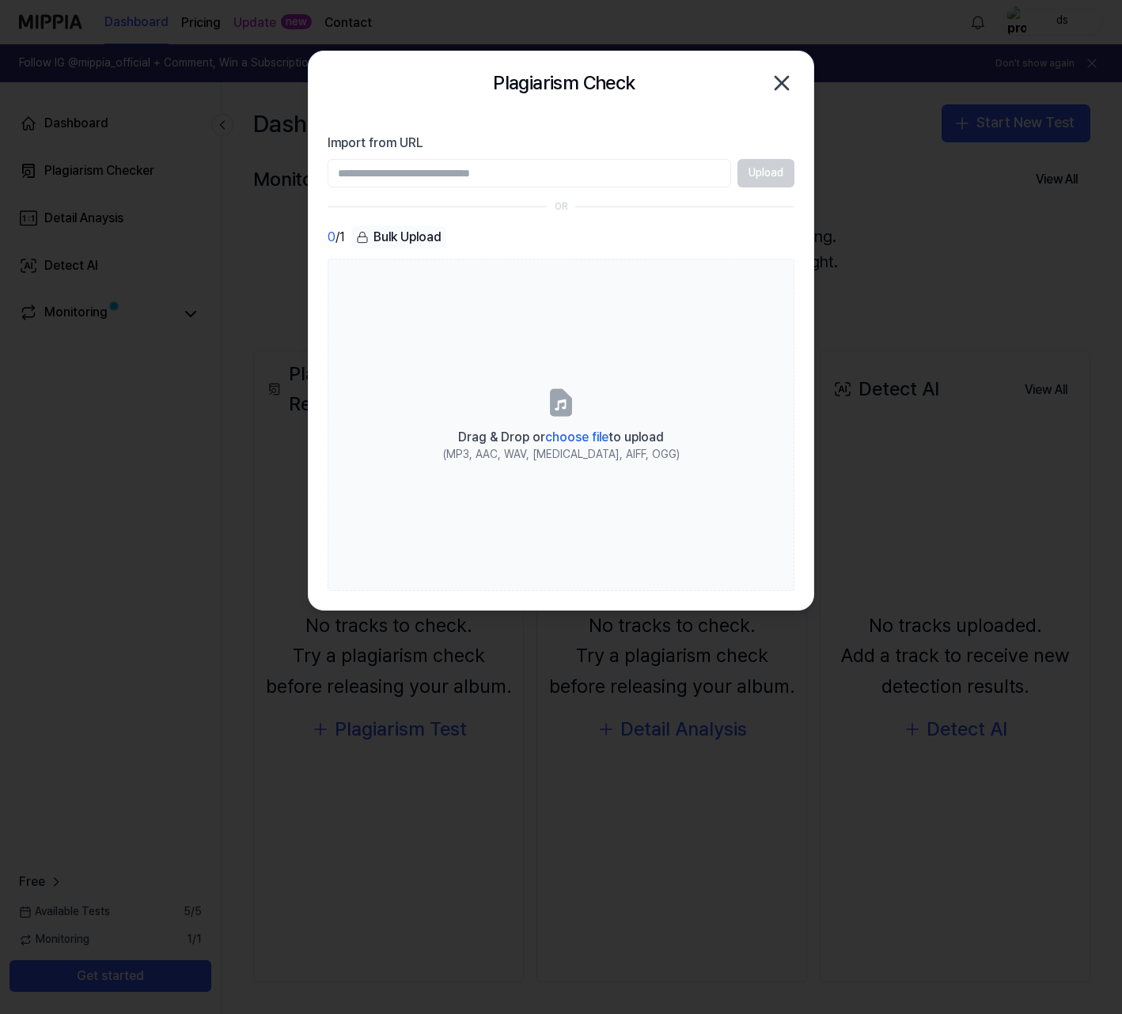
click at [792, 78] on icon "button" at bounding box center [781, 82] width 25 height 25
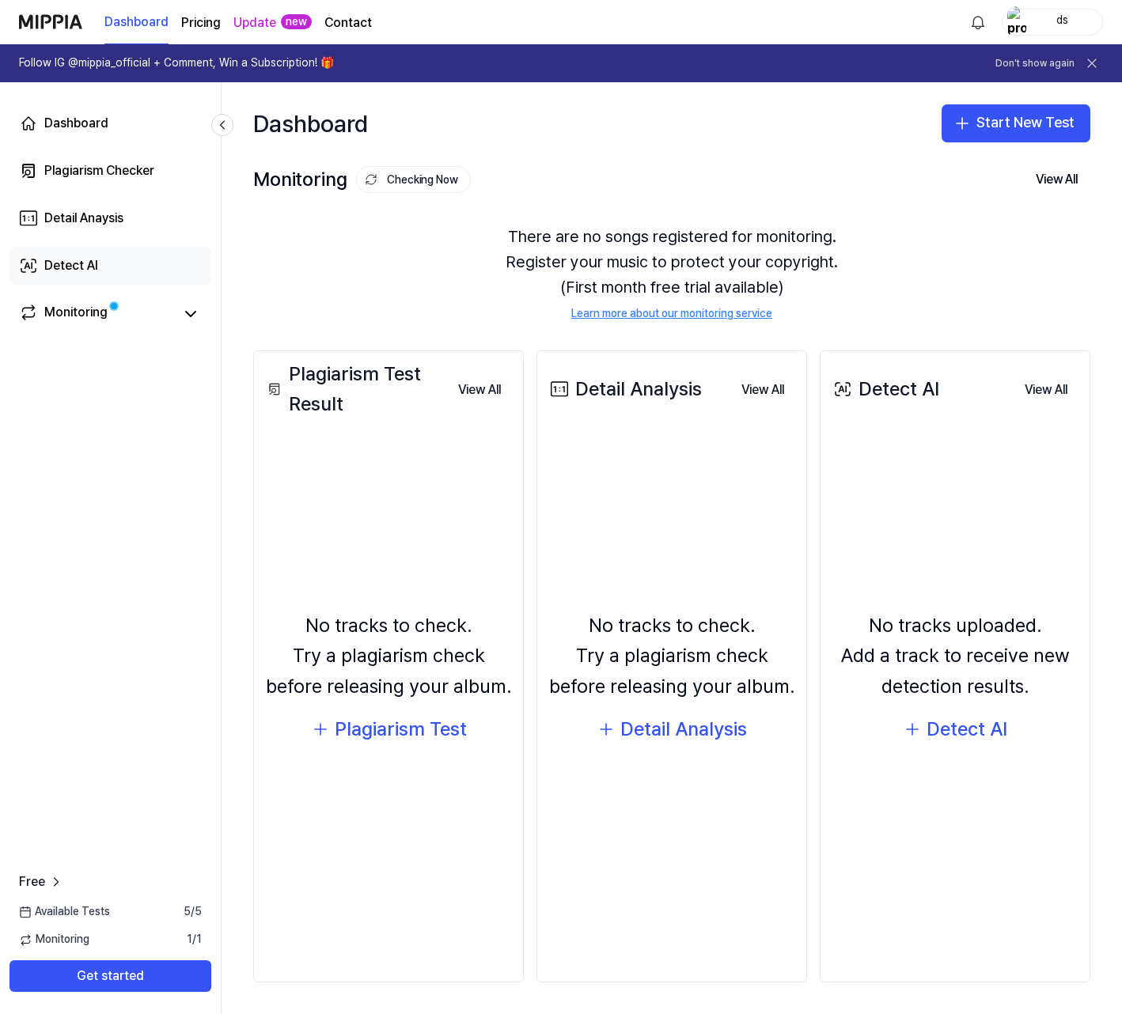
click at [77, 255] on link "Detect AI" at bounding box center [110, 266] width 202 height 38
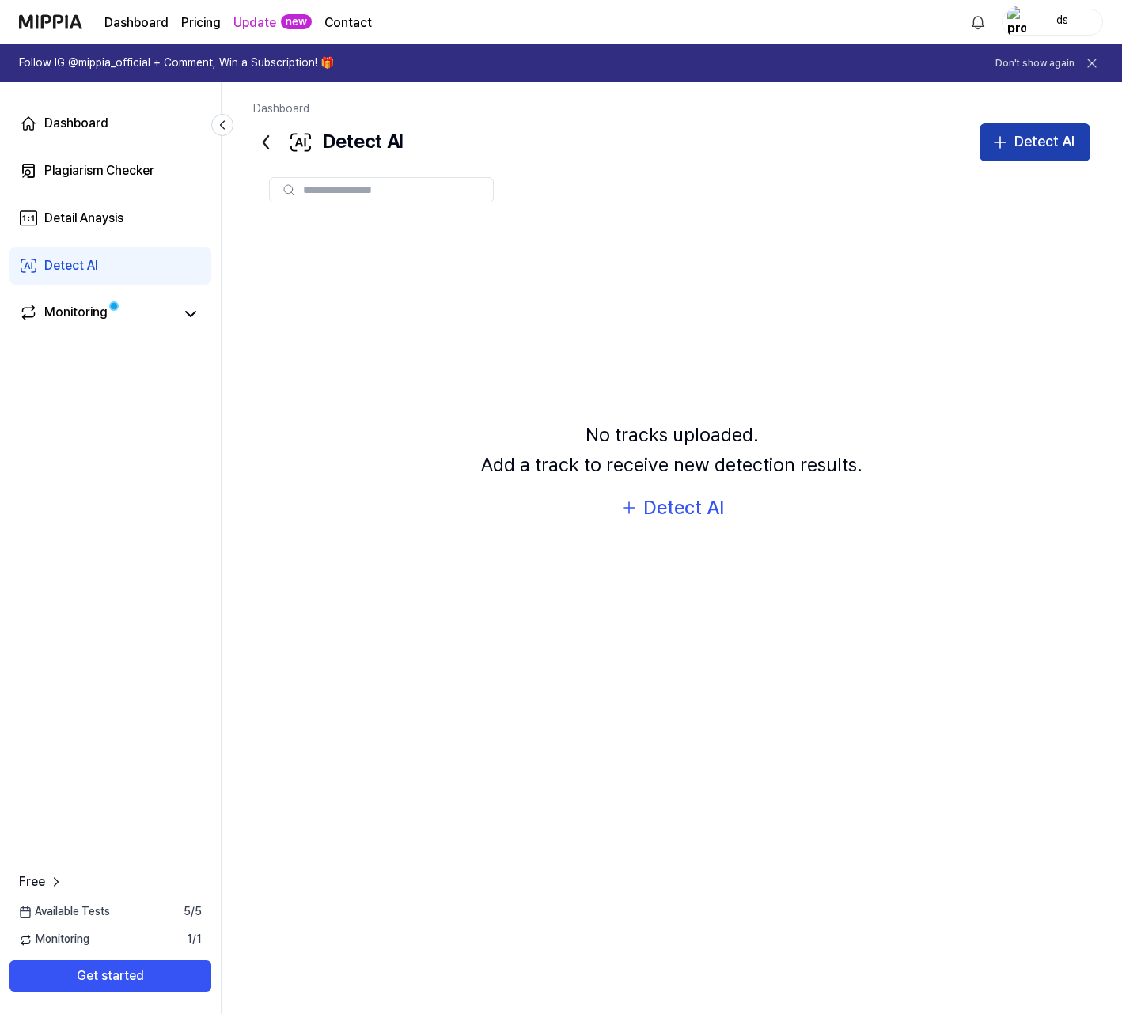
click at [1058, 146] on div "Detect AI" at bounding box center [1044, 142] width 60 height 23
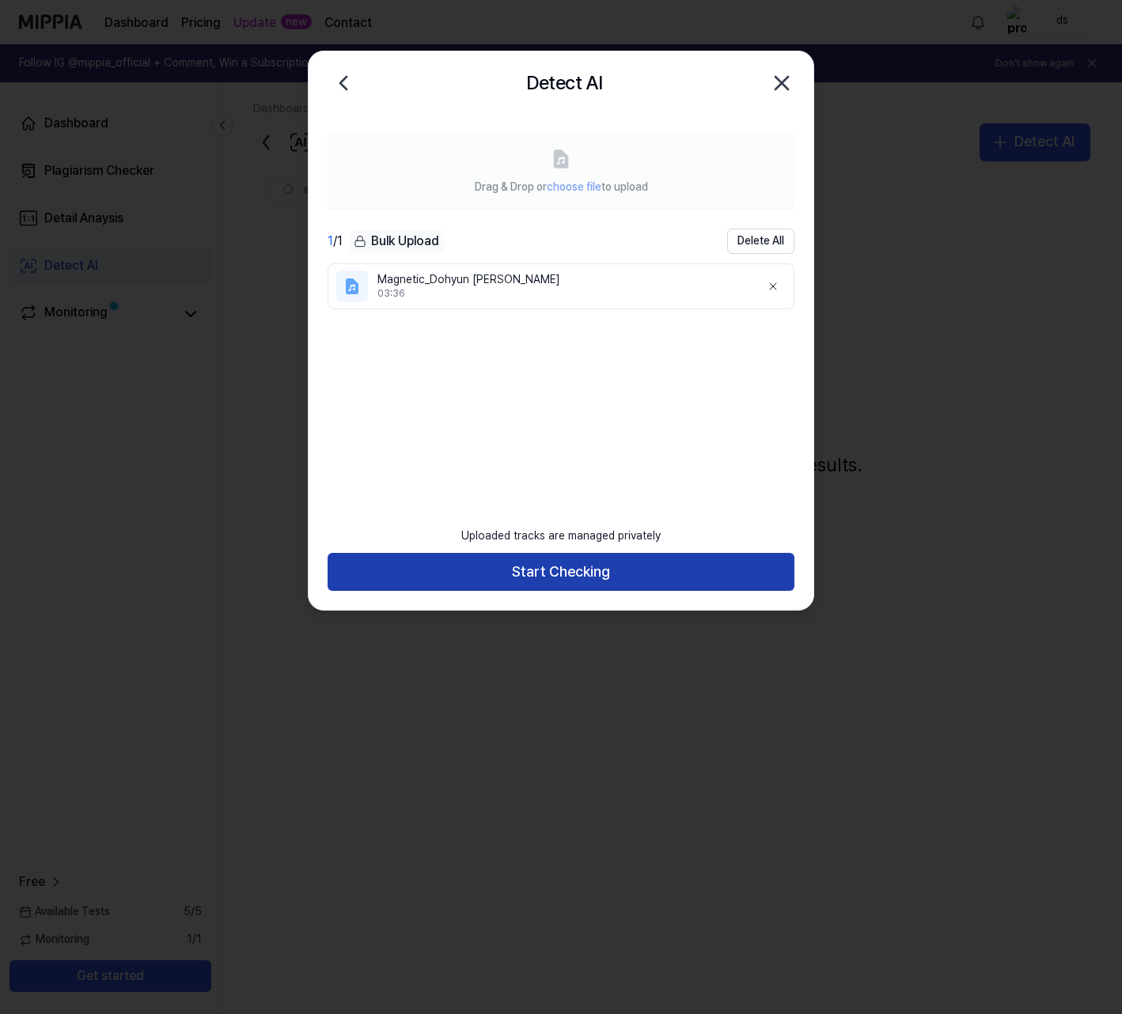
drag, startPoint x: 607, startPoint y: 569, endPoint x: 651, endPoint y: 570, distance: 44.3
click at [607, 569] on button "Start Checking" at bounding box center [560, 572] width 467 height 38
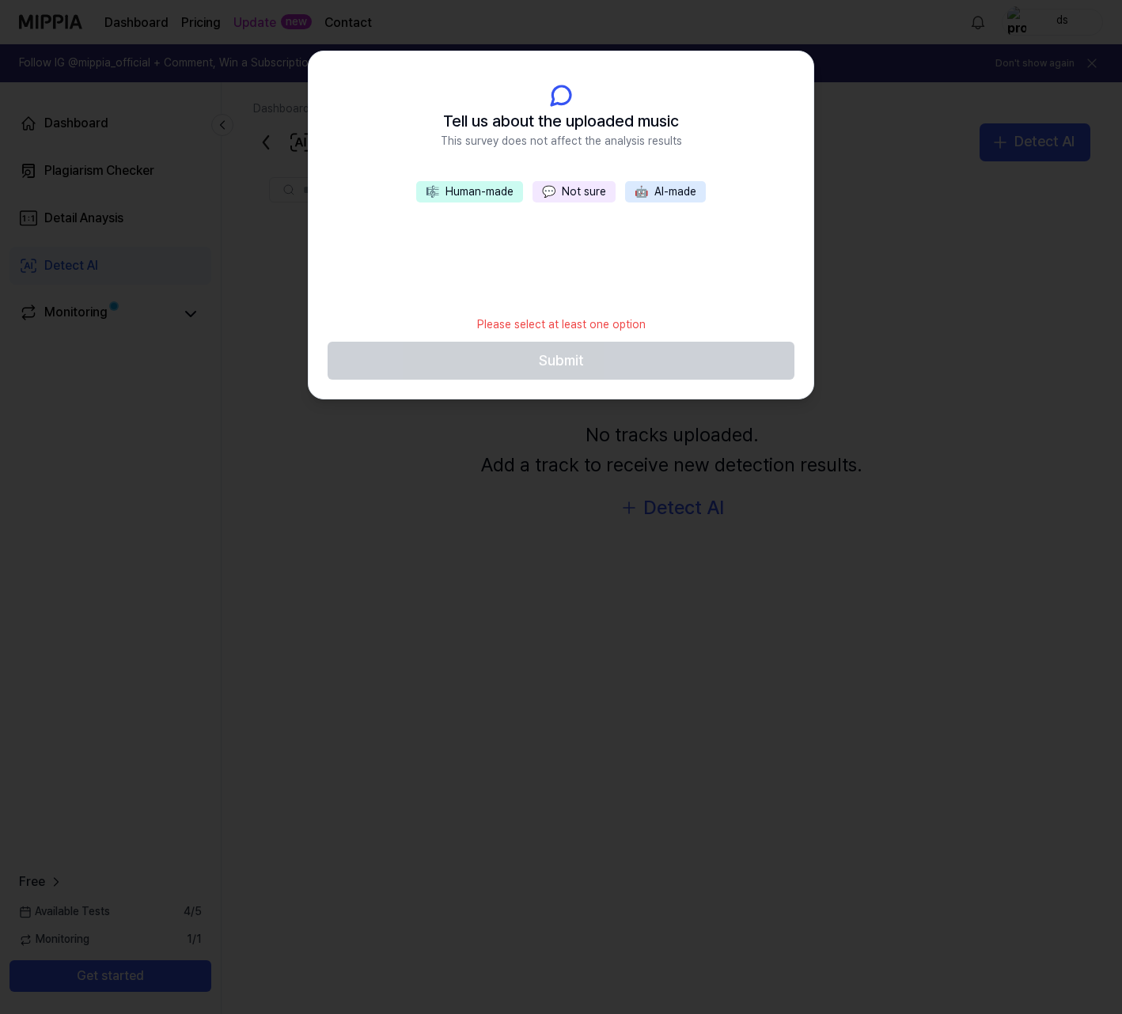
drag, startPoint x: 494, startPoint y: 182, endPoint x: 499, endPoint y: 192, distance: 11.7
click at [494, 182] on button "🎼 Human-made" at bounding box center [469, 192] width 107 height 22
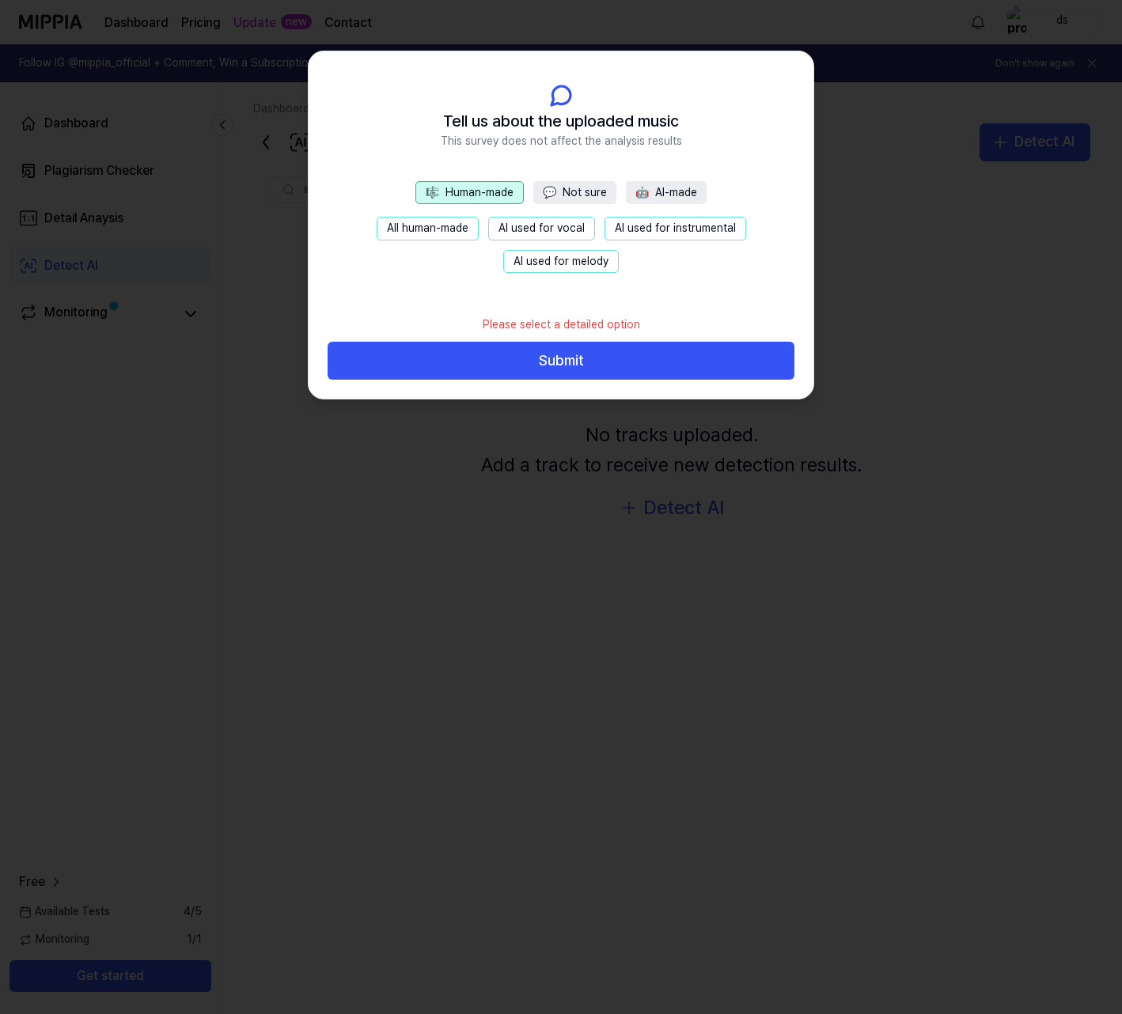
drag, startPoint x: 581, startPoint y: 353, endPoint x: 601, endPoint y: 353, distance: 20.6
click at [580, 354] on button "Submit" at bounding box center [560, 361] width 467 height 38
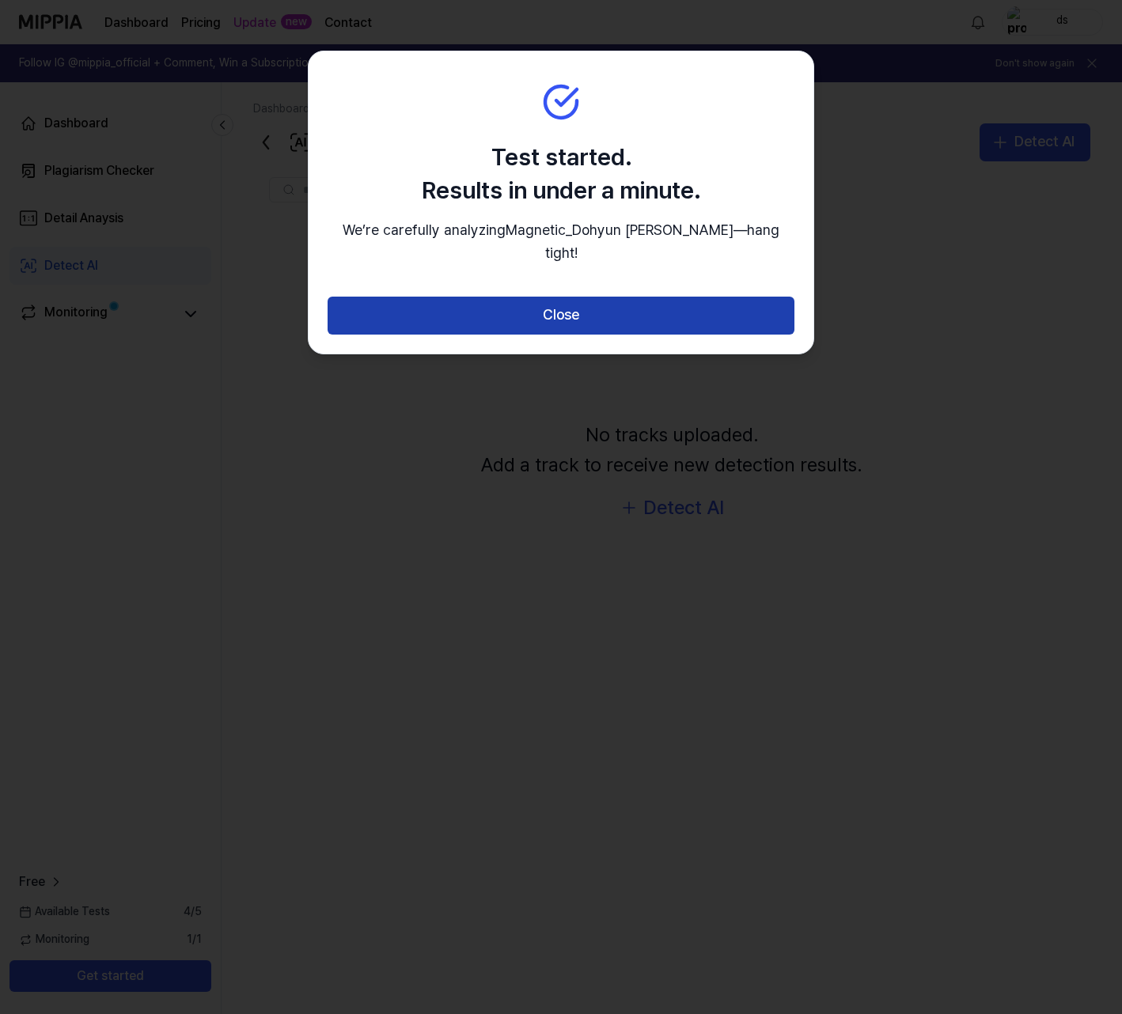
click at [606, 305] on button "Close" at bounding box center [560, 316] width 467 height 38
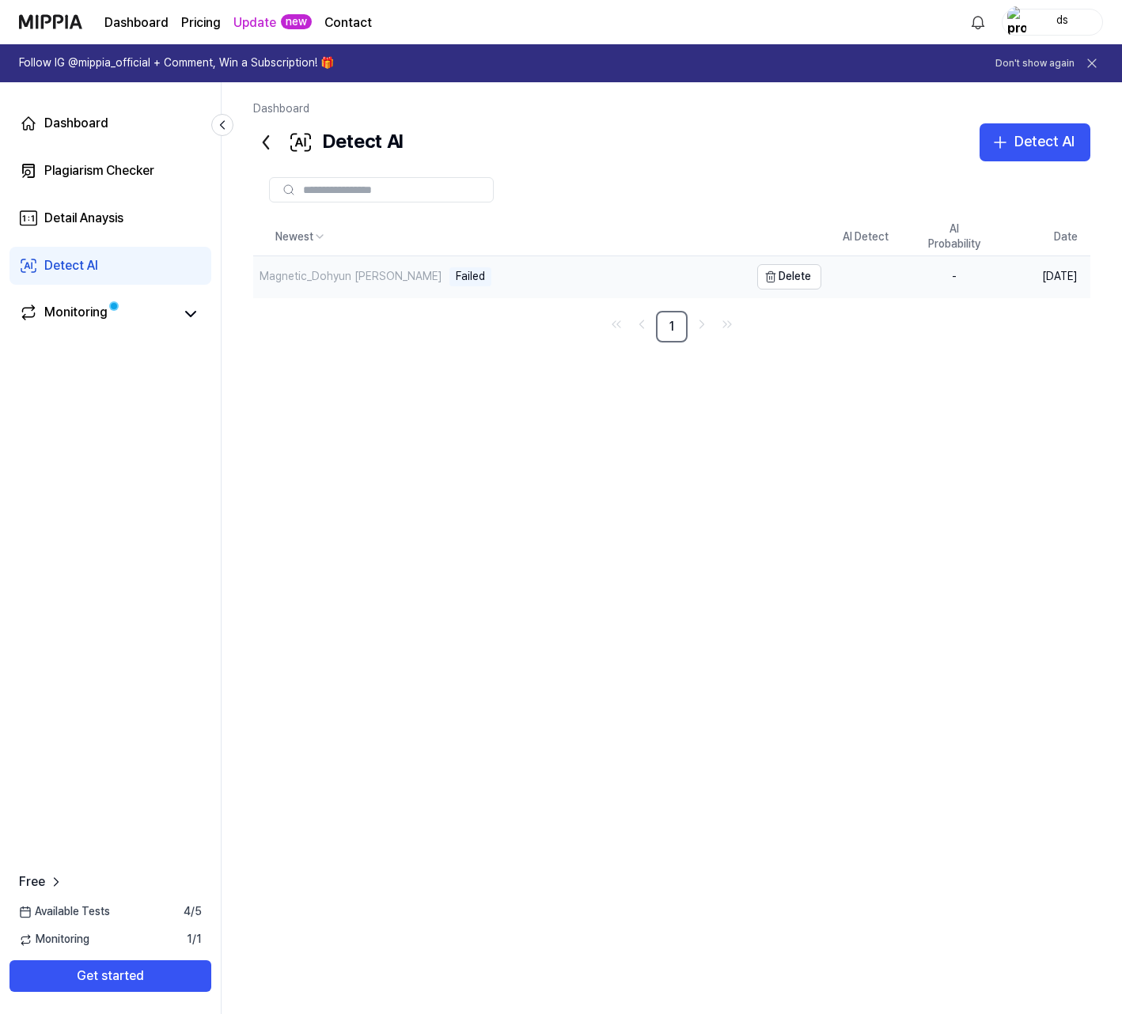
click at [517, 268] on div "Magnetic_Dohyun [PERSON_NAME] Failed" at bounding box center [501, 276] width 496 height 41
click at [467, 275] on div "Magnetic_Dohyun [PERSON_NAME] Failed" at bounding box center [501, 276] width 496 height 41
click at [449, 280] on div "Failed" at bounding box center [470, 276] width 42 height 19
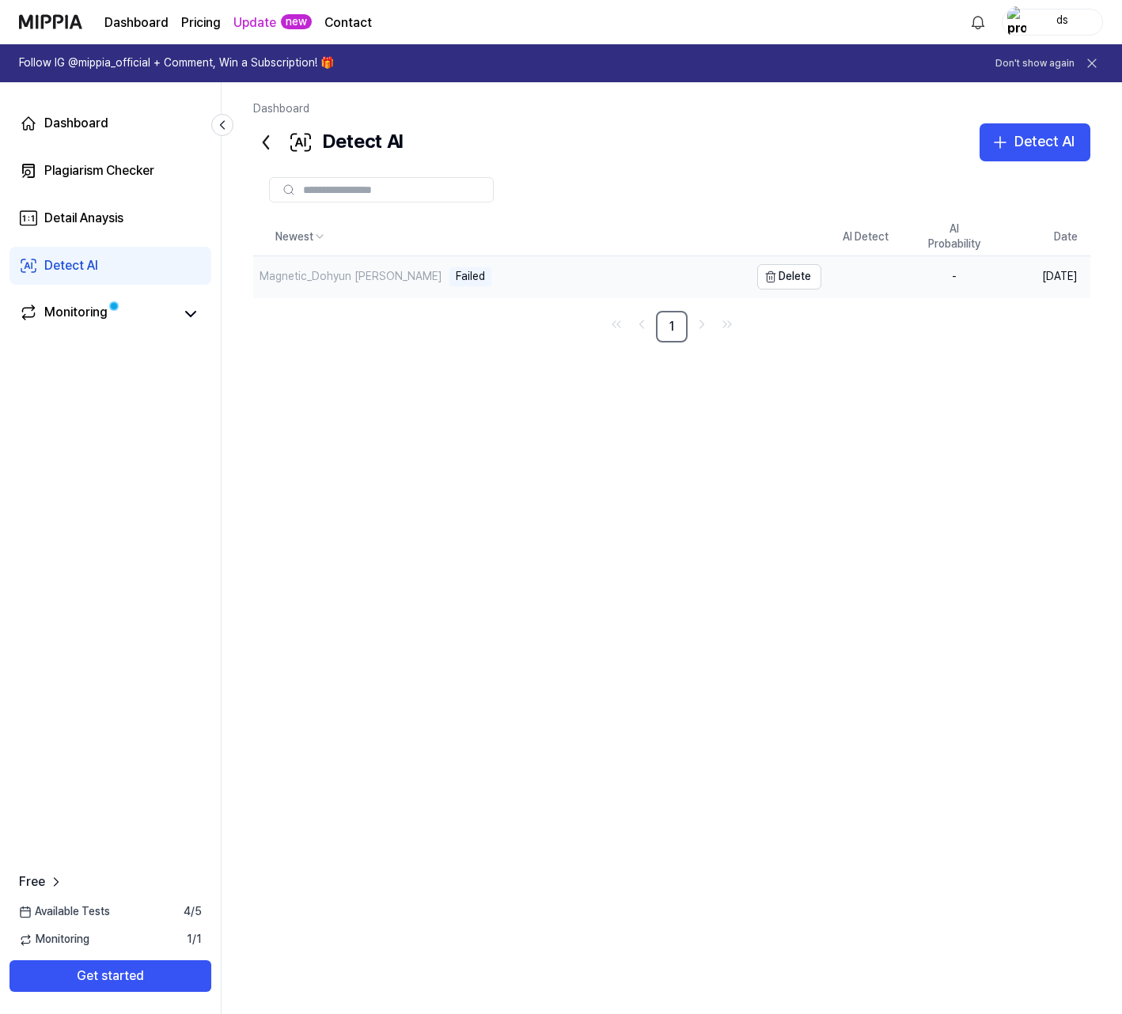
click at [449, 280] on div "Failed" at bounding box center [470, 276] width 42 height 19
click at [358, 276] on div "Magnetic_Dohyun [PERSON_NAME]" at bounding box center [350, 277] width 183 height 16
click at [351, 276] on div "Magnetic_Dohyun [PERSON_NAME]" at bounding box center [350, 277] width 183 height 16
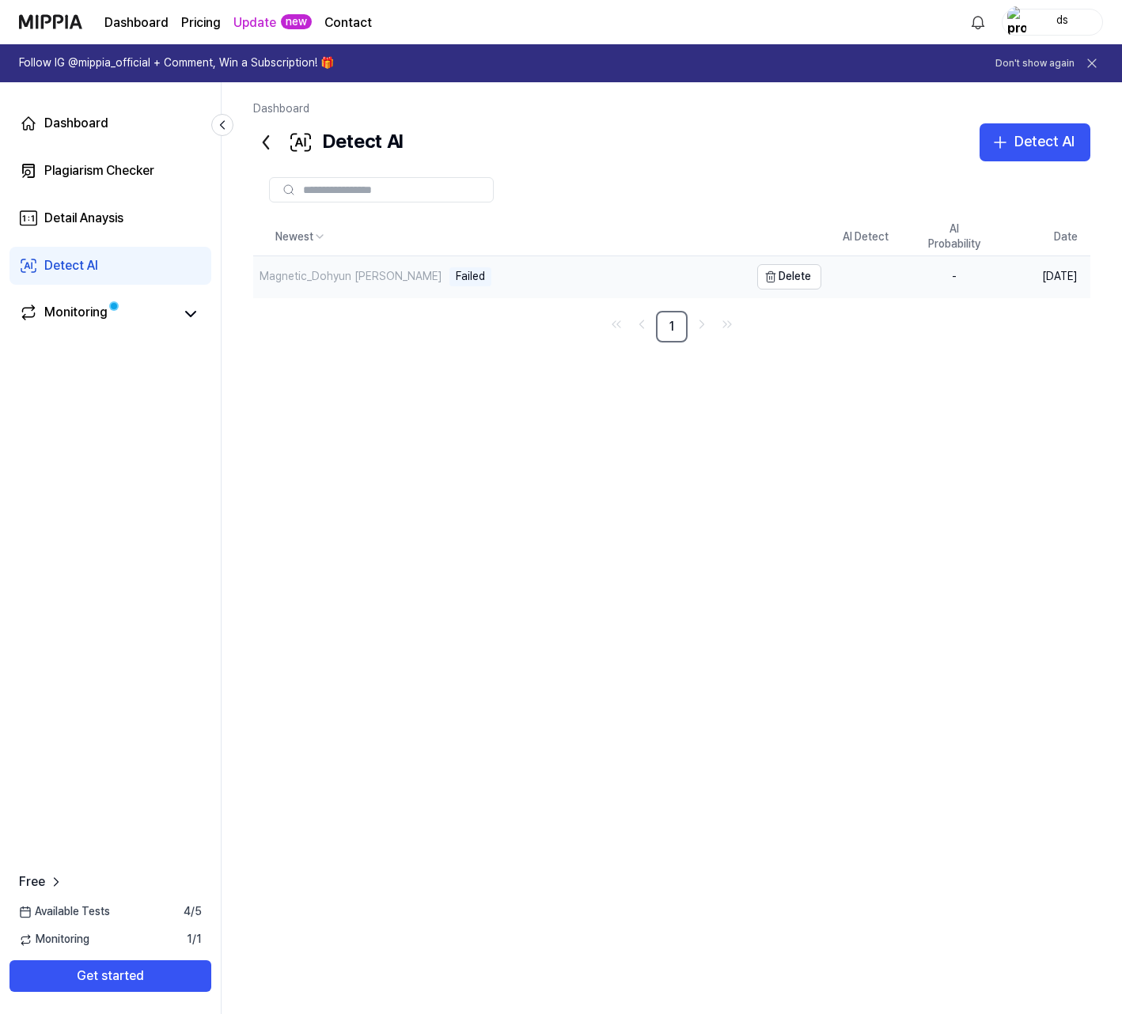
click at [351, 276] on div "Magnetic_Dohyun [PERSON_NAME]" at bounding box center [350, 277] width 183 height 16
click at [269, 133] on icon at bounding box center [265, 142] width 25 height 25
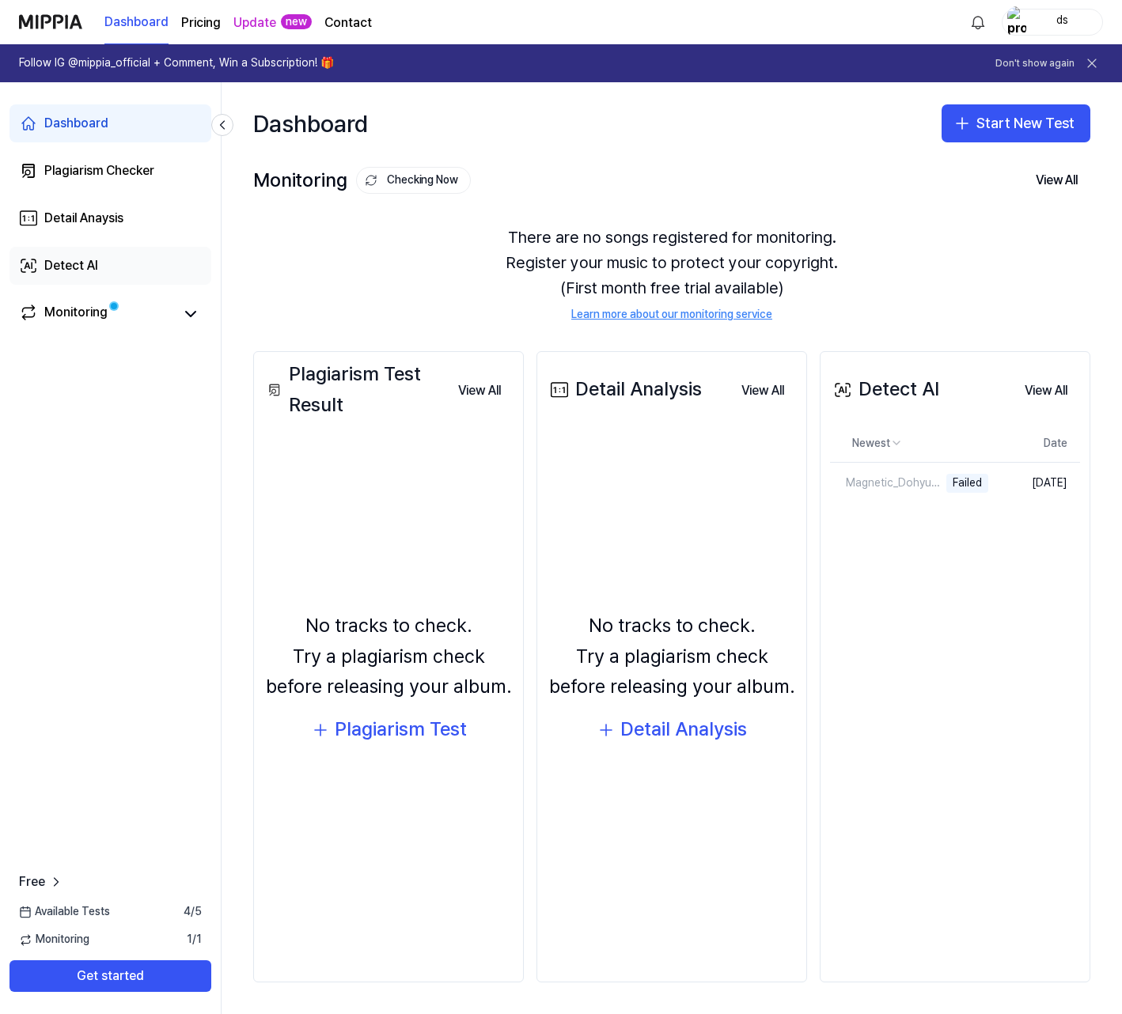
click at [44, 267] on link "Detect AI" at bounding box center [110, 266] width 202 height 38
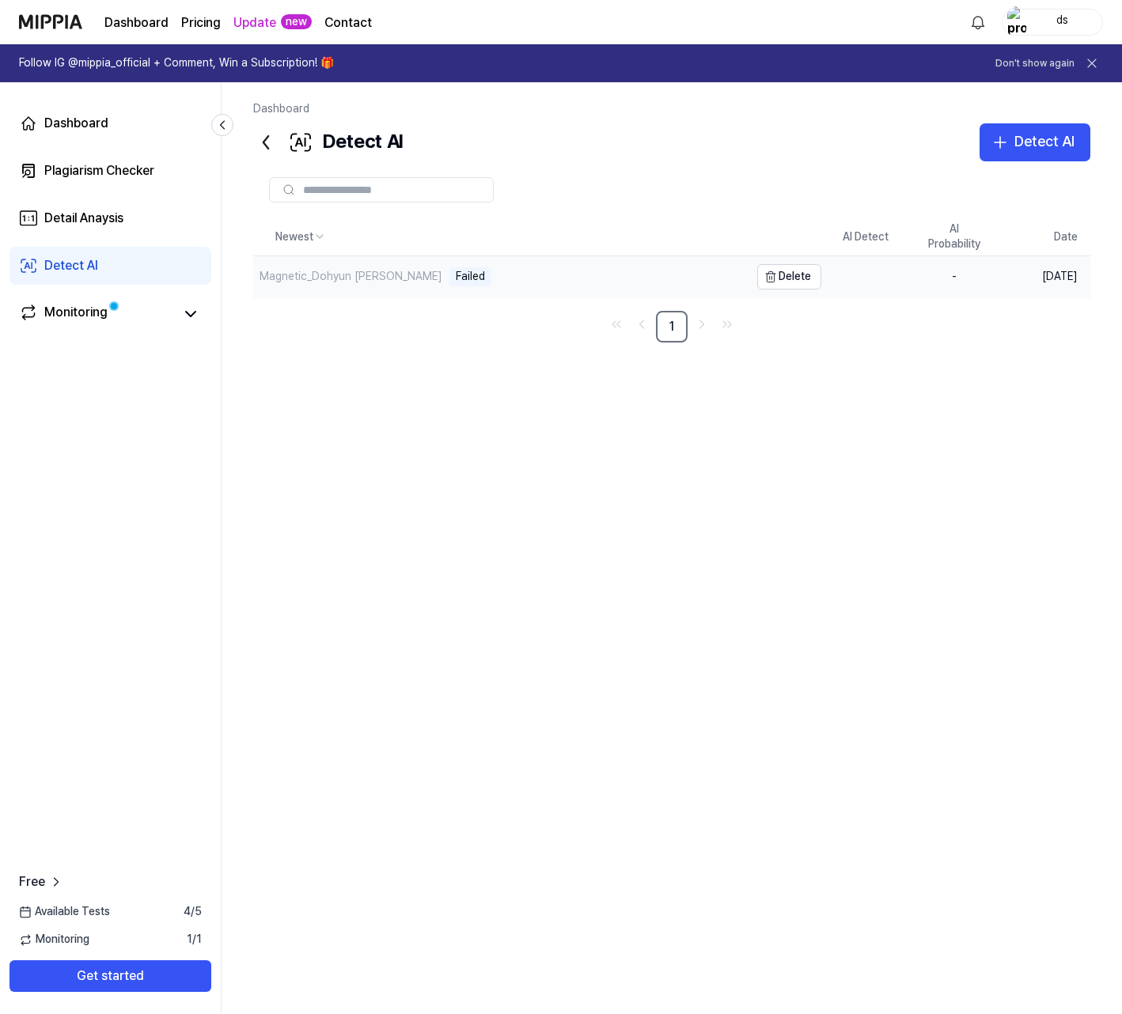
click at [566, 269] on div "Magnetic_Dohyun [PERSON_NAME] Failed" at bounding box center [501, 276] width 496 height 41
click at [799, 273] on button "Delete" at bounding box center [789, 276] width 64 height 25
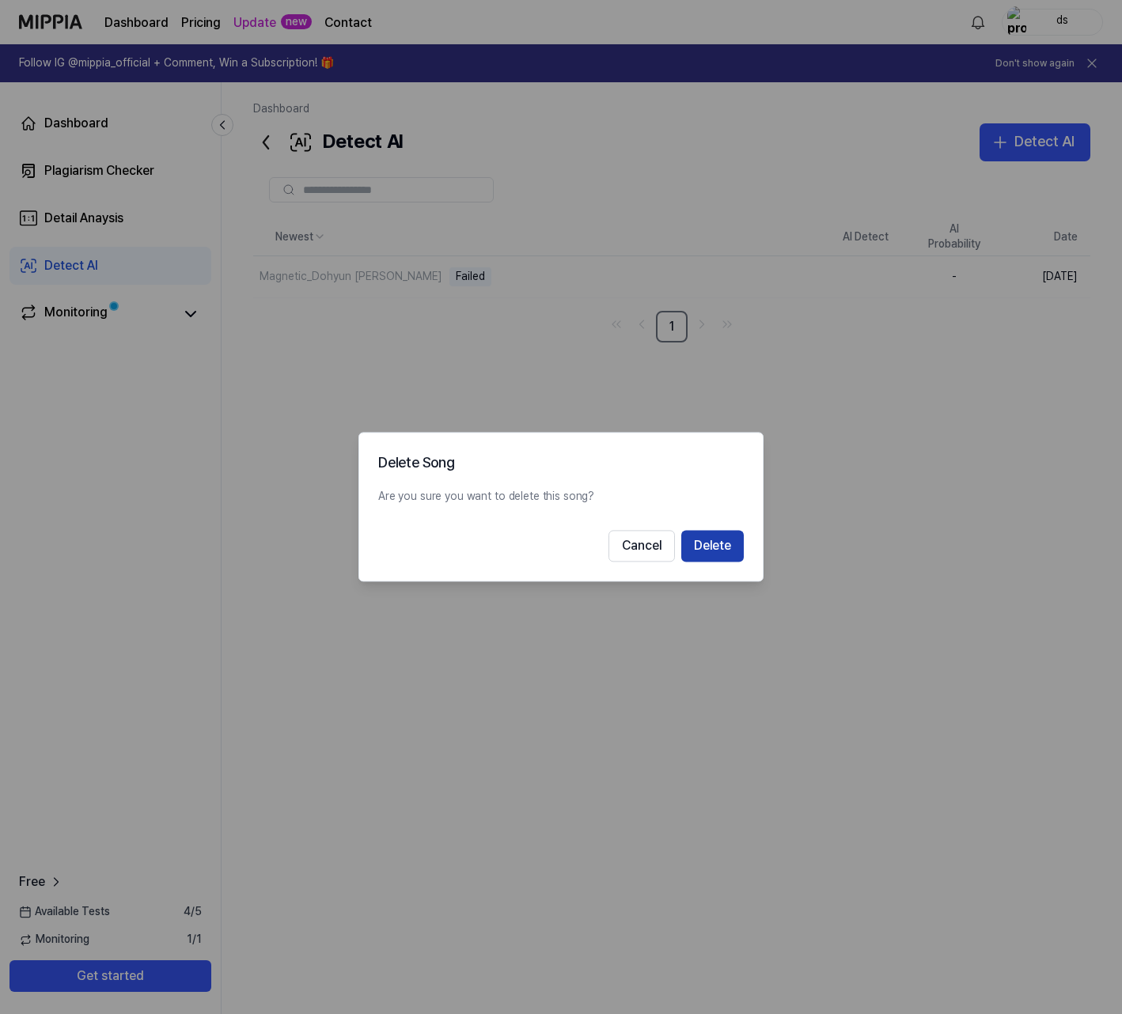
click at [728, 545] on button "Delete" at bounding box center [712, 547] width 62 height 32
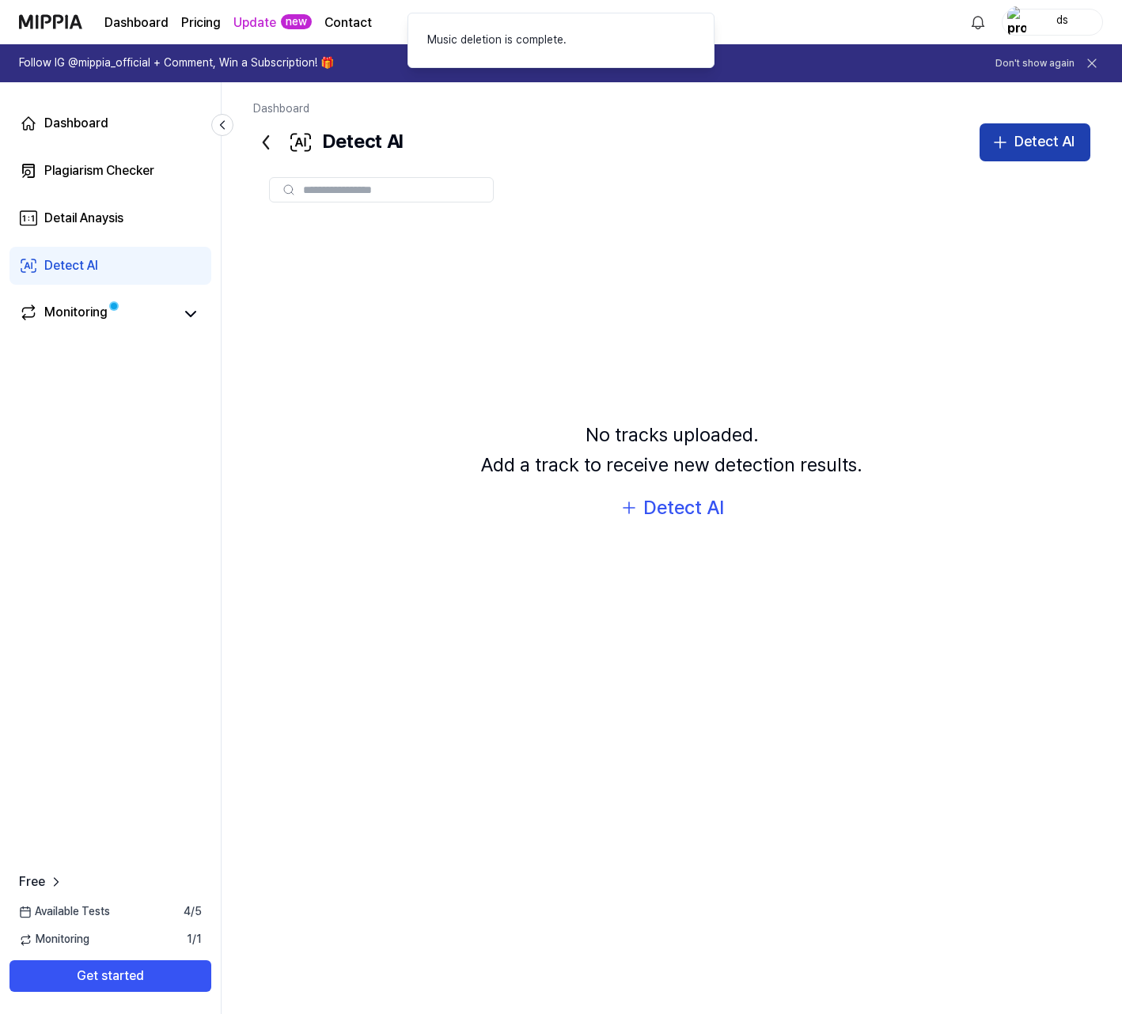
click at [1030, 137] on div "Detect AI" at bounding box center [1044, 142] width 60 height 23
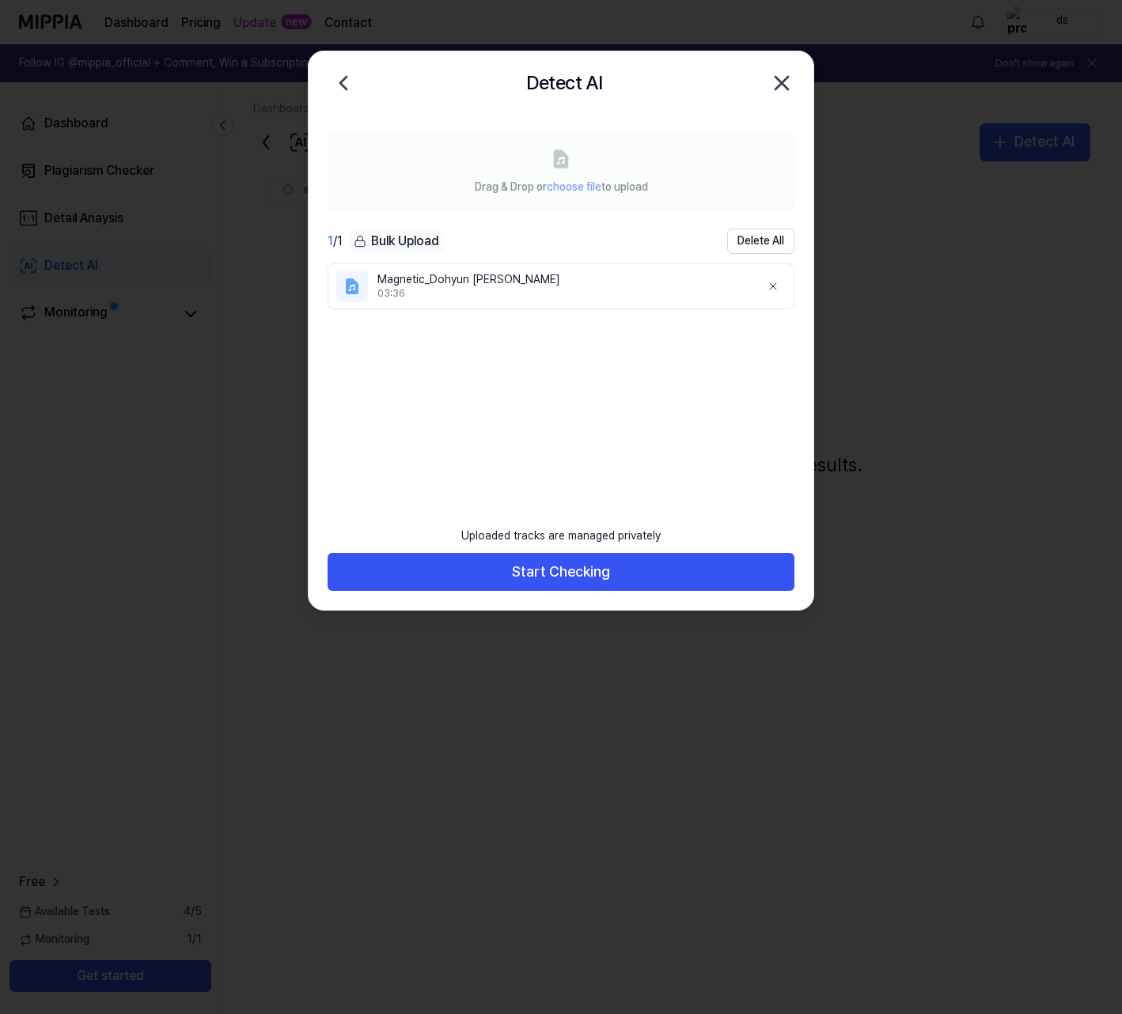
click at [496, 316] on ul "Magnetic_Dohyun Kim 03:36" at bounding box center [560, 378] width 467 height 231
click at [489, 292] on div "03:36" at bounding box center [562, 293] width 370 height 13
click at [574, 153] on label "Drag & Drop or choose file to upload" at bounding box center [560, 172] width 467 height 76
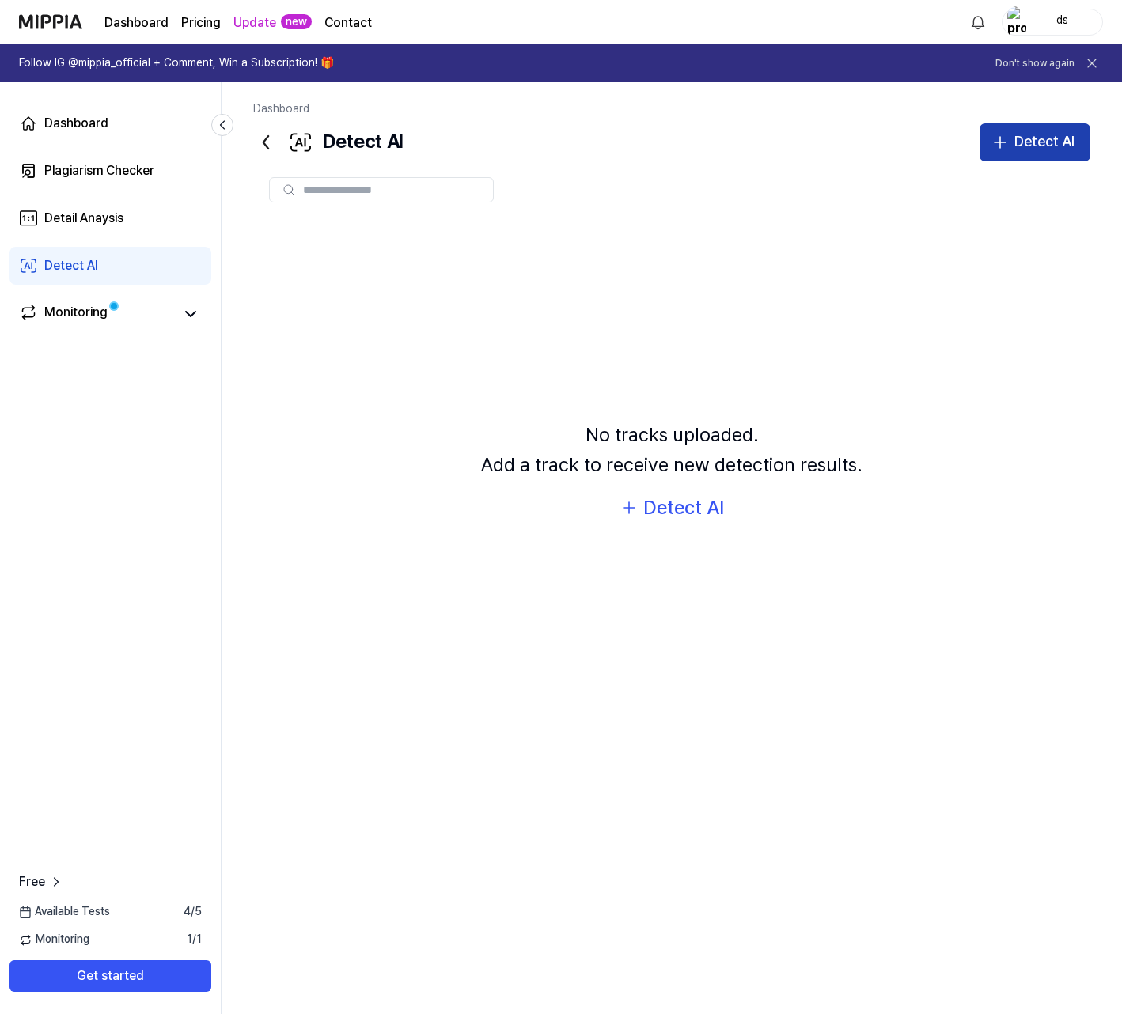
click at [990, 155] on button "Detect AI" at bounding box center [1034, 142] width 111 height 38
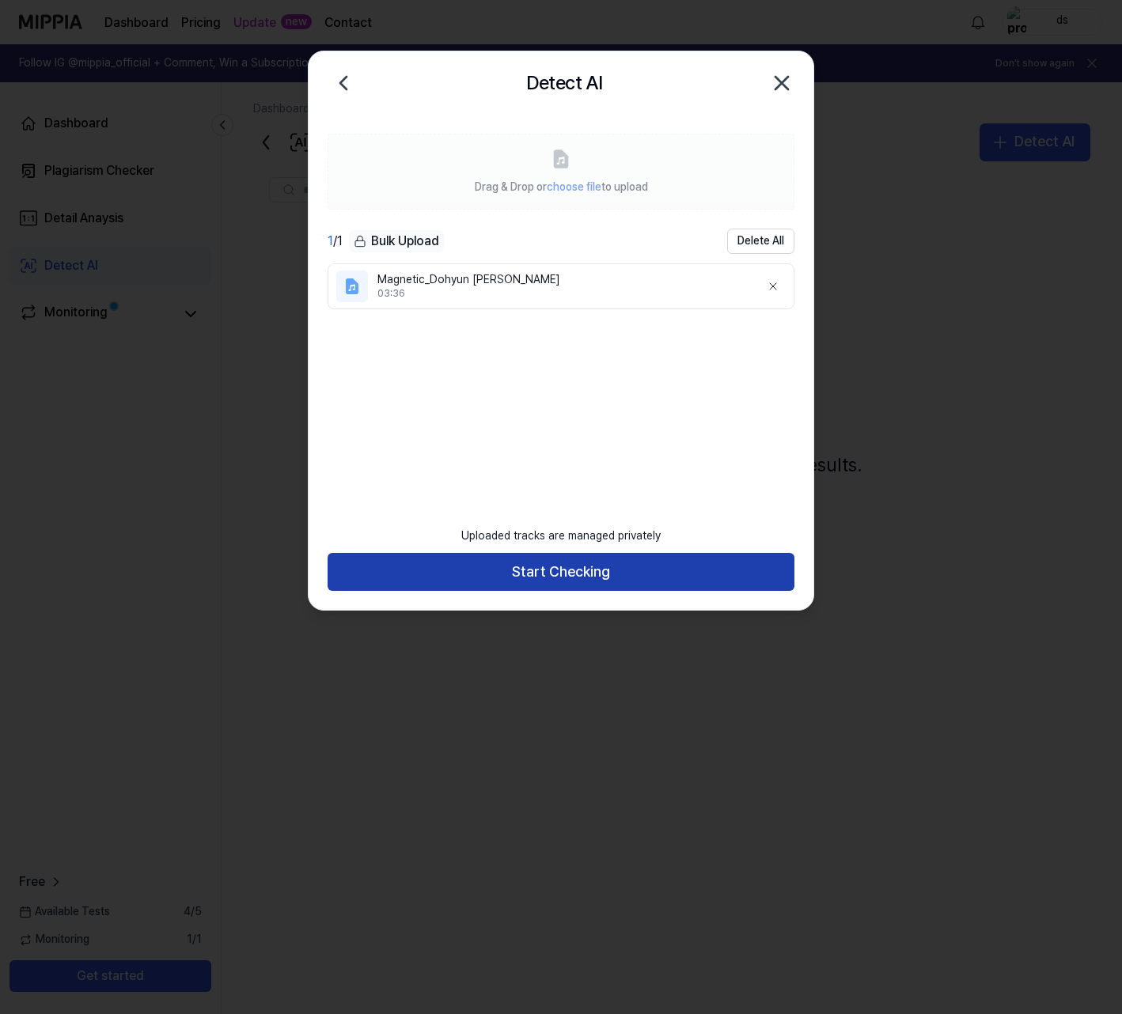
click at [643, 571] on button "Start Checking" at bounding box center [560, 572] width 467 height 38
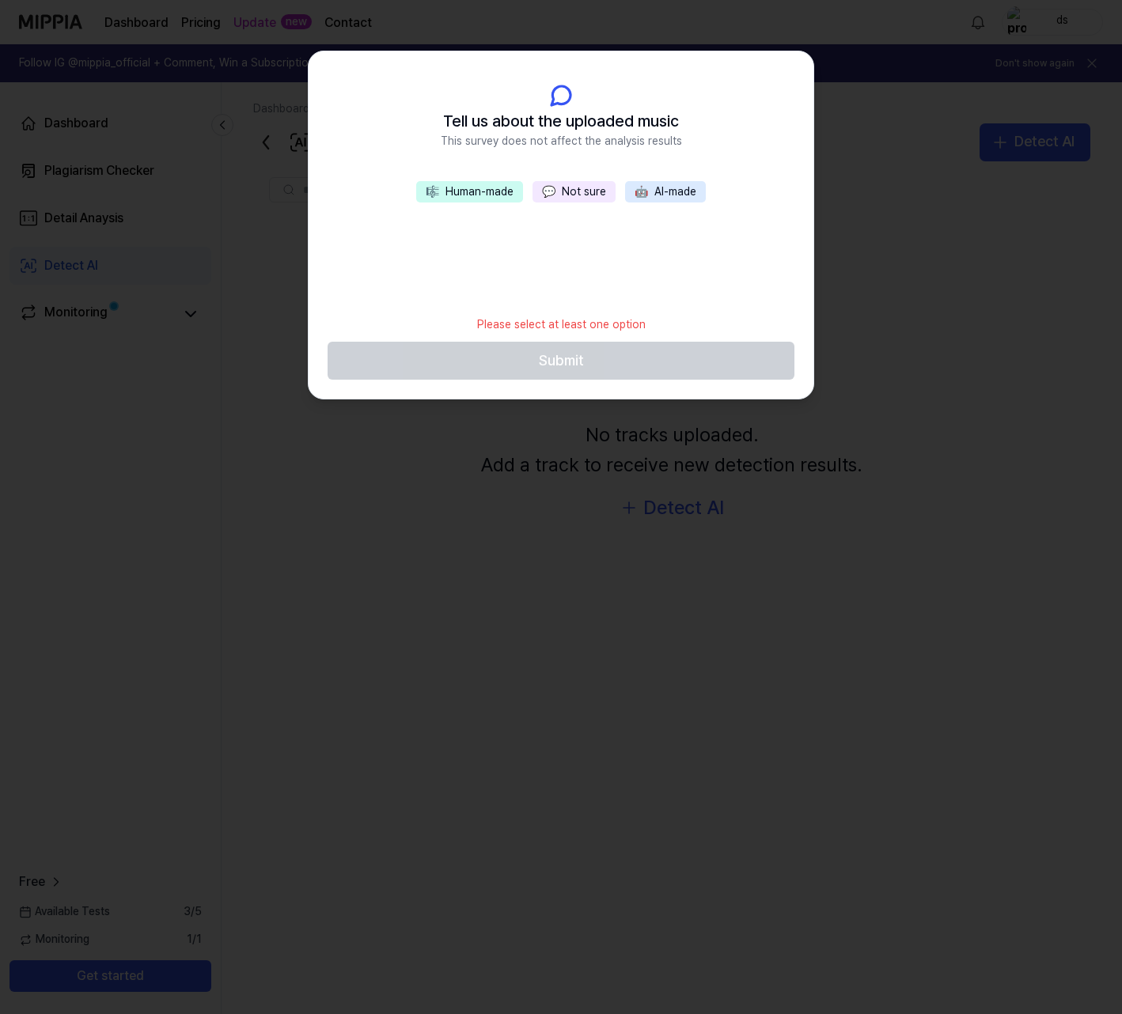
click at [554, 185] on span "💬" at bounding box center [548, 191] width 13 height 13
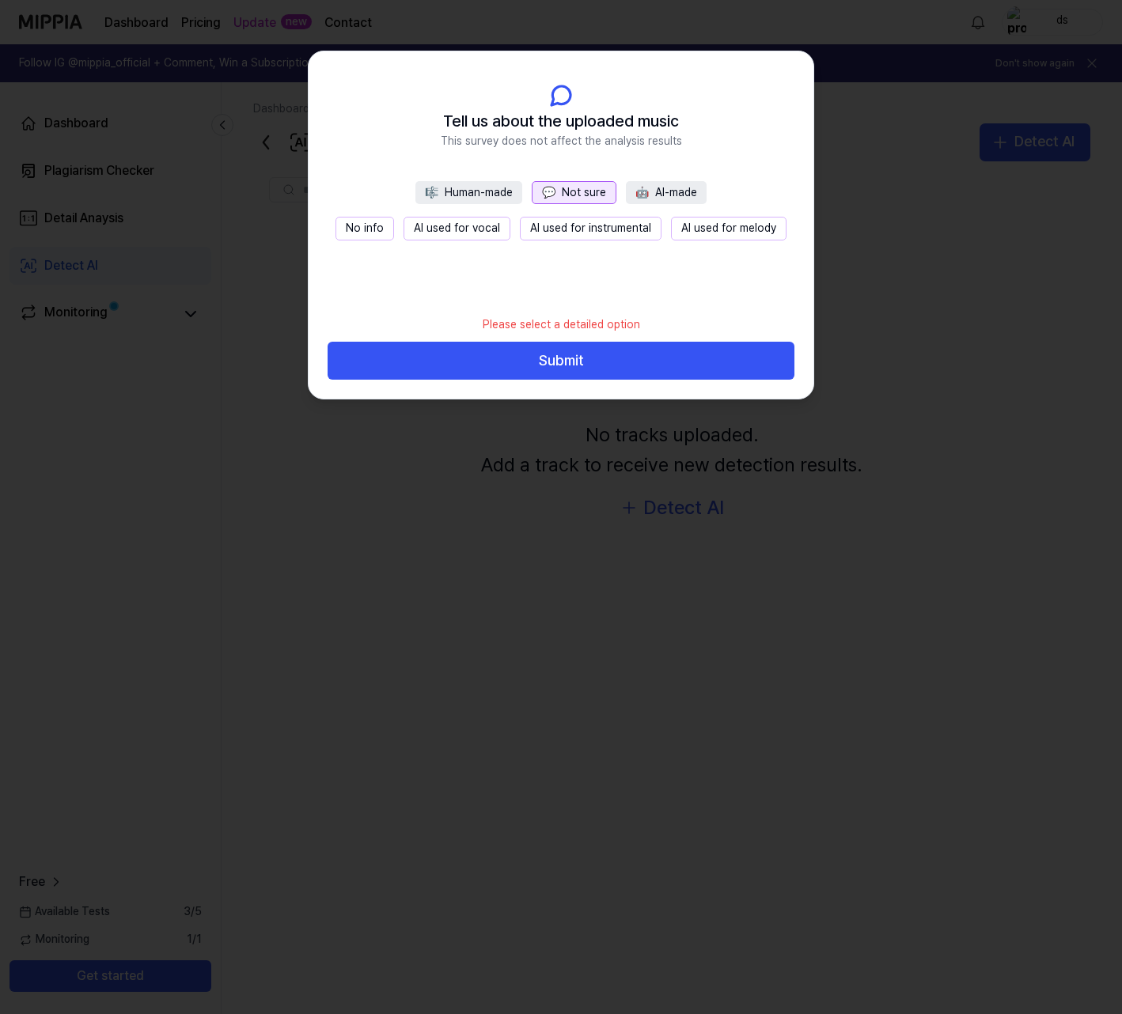
click at [497, 197] on button "🎼 Human-made" at bounding box center [468, 193] width 107 height 24
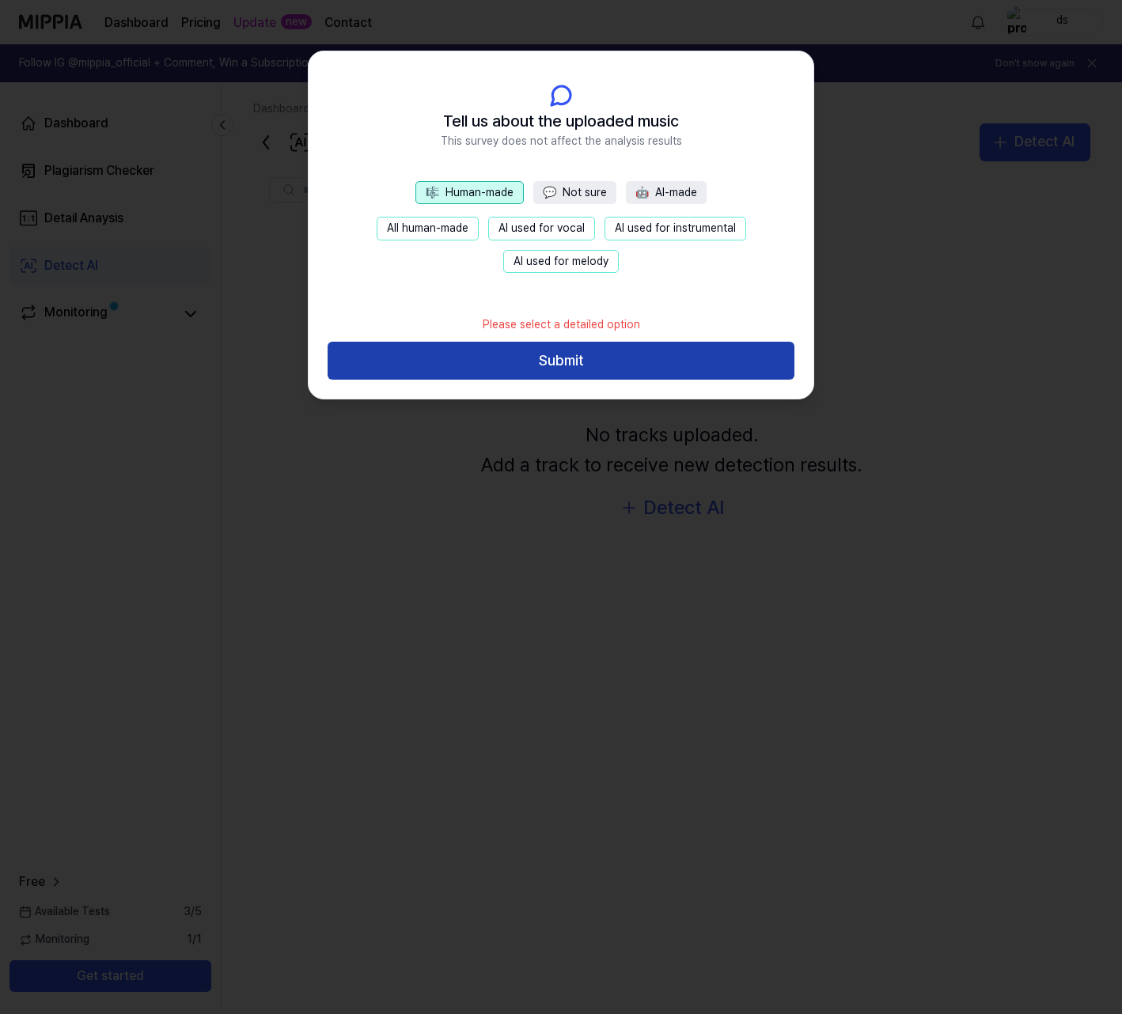
click at [558, 350] on button "Submit" at bounding box center [560, 361] width 467 height 38
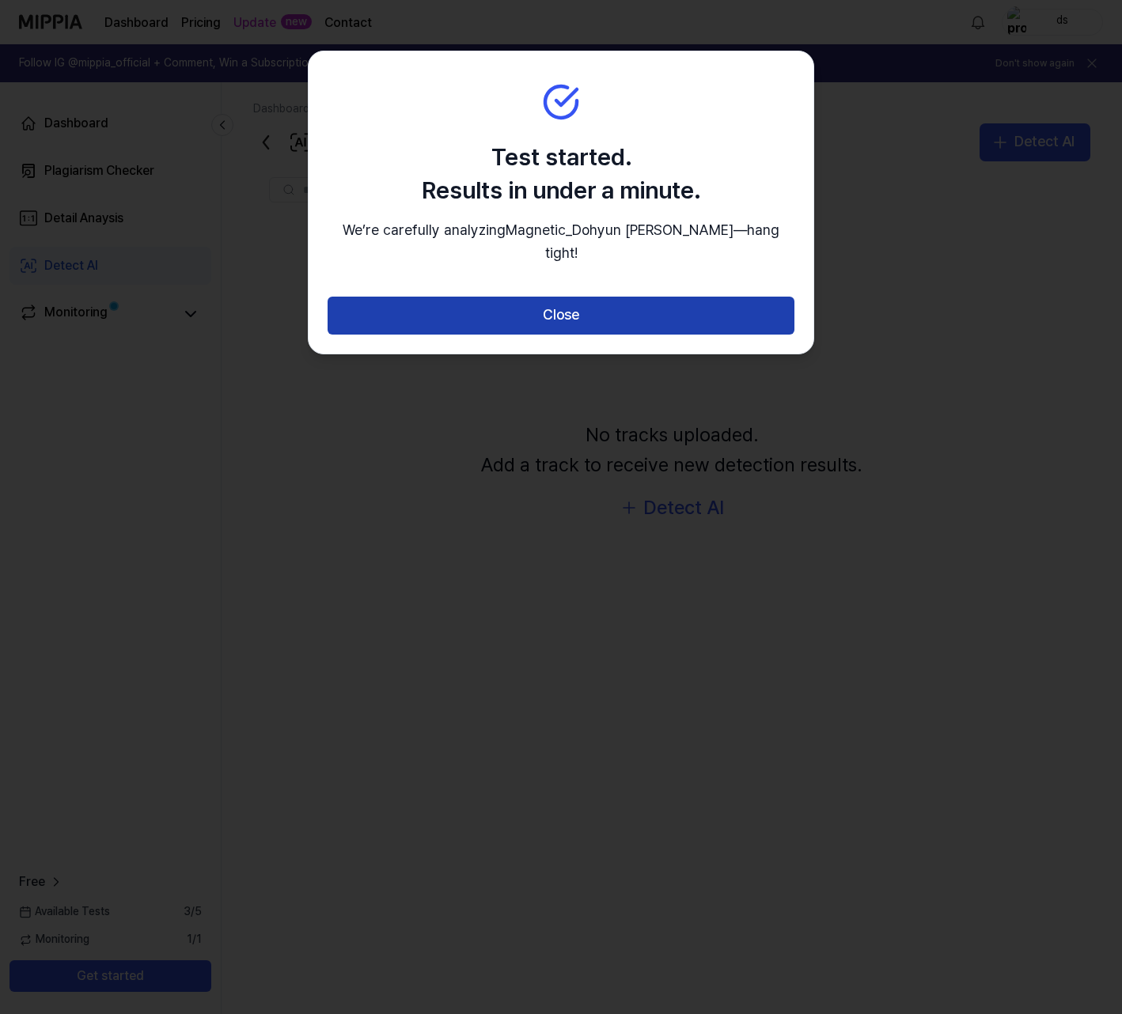
click at [606, 324] on button "Close" at bounding box center [560, 316] width 467 height 38
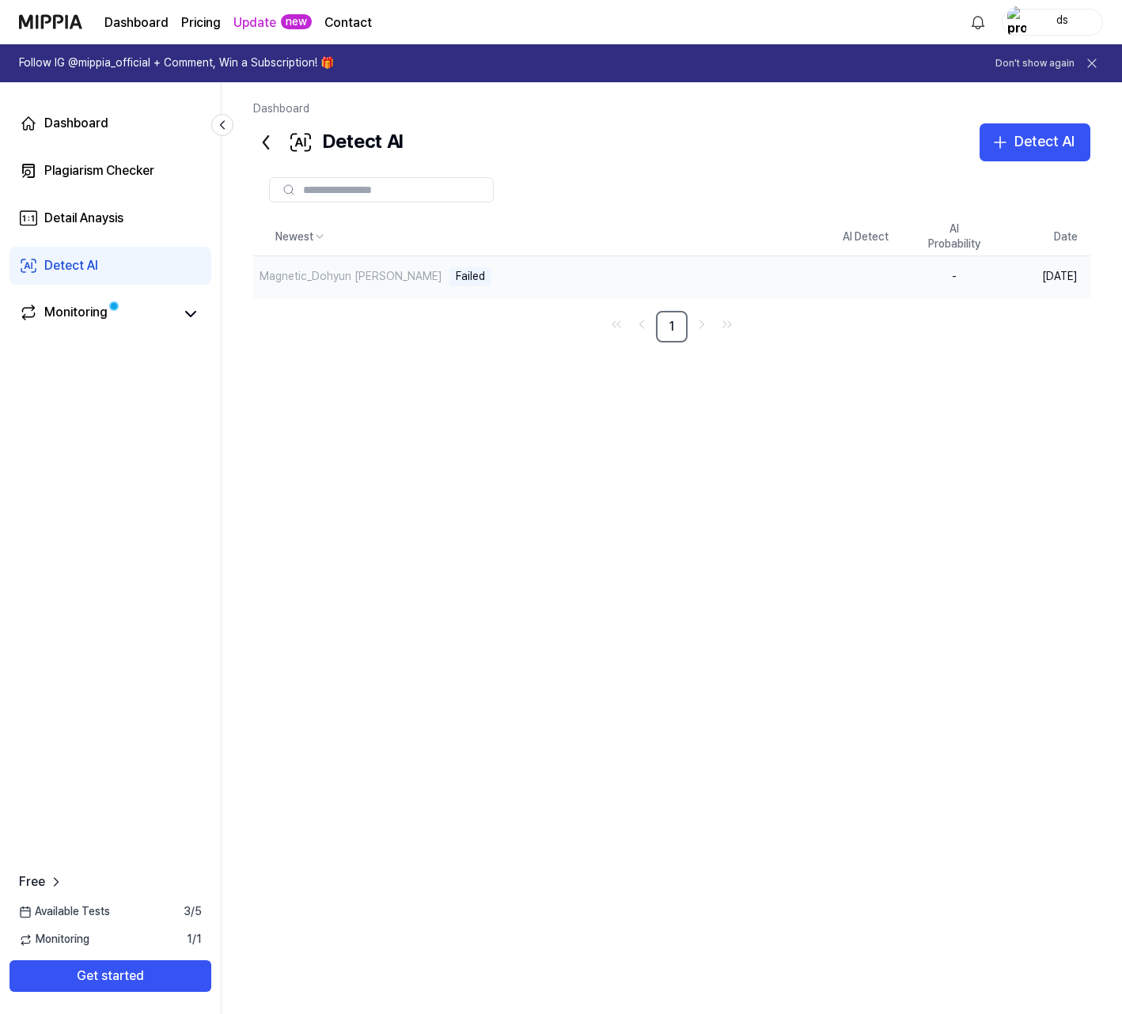
click at [910, 285] on td "-" at bounding box center [954, 277] width 89 height 42
click at [909, 285] on td at bounding box center [865, 277] width 89 height 42
click at [992, 272] on td "-" at bounding box center [954, 277] width 89 height 42
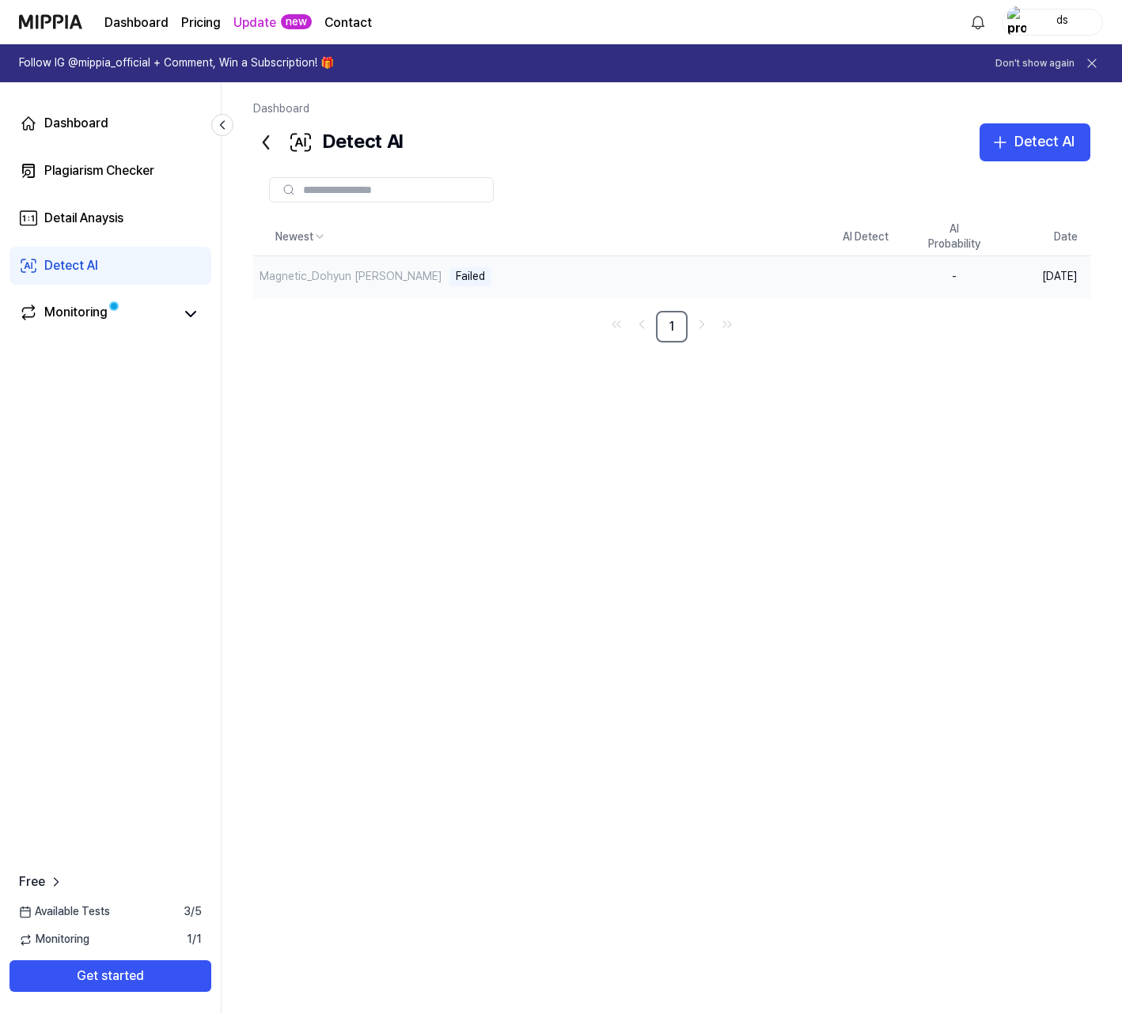
click at [1010, 272] on td "[DATE]" at bounding box center [1044, 277] width 92 height 42
click at [327, 274] on div "Magnetic_Dohyun [PERSON_NAME]" at bounding box center [350, 277] width 183 height 16
click at [308, 270] on div "Magnetic_Dohyun [PERSON_NAME]" at bounding box center [350, 277] width 183 height 16
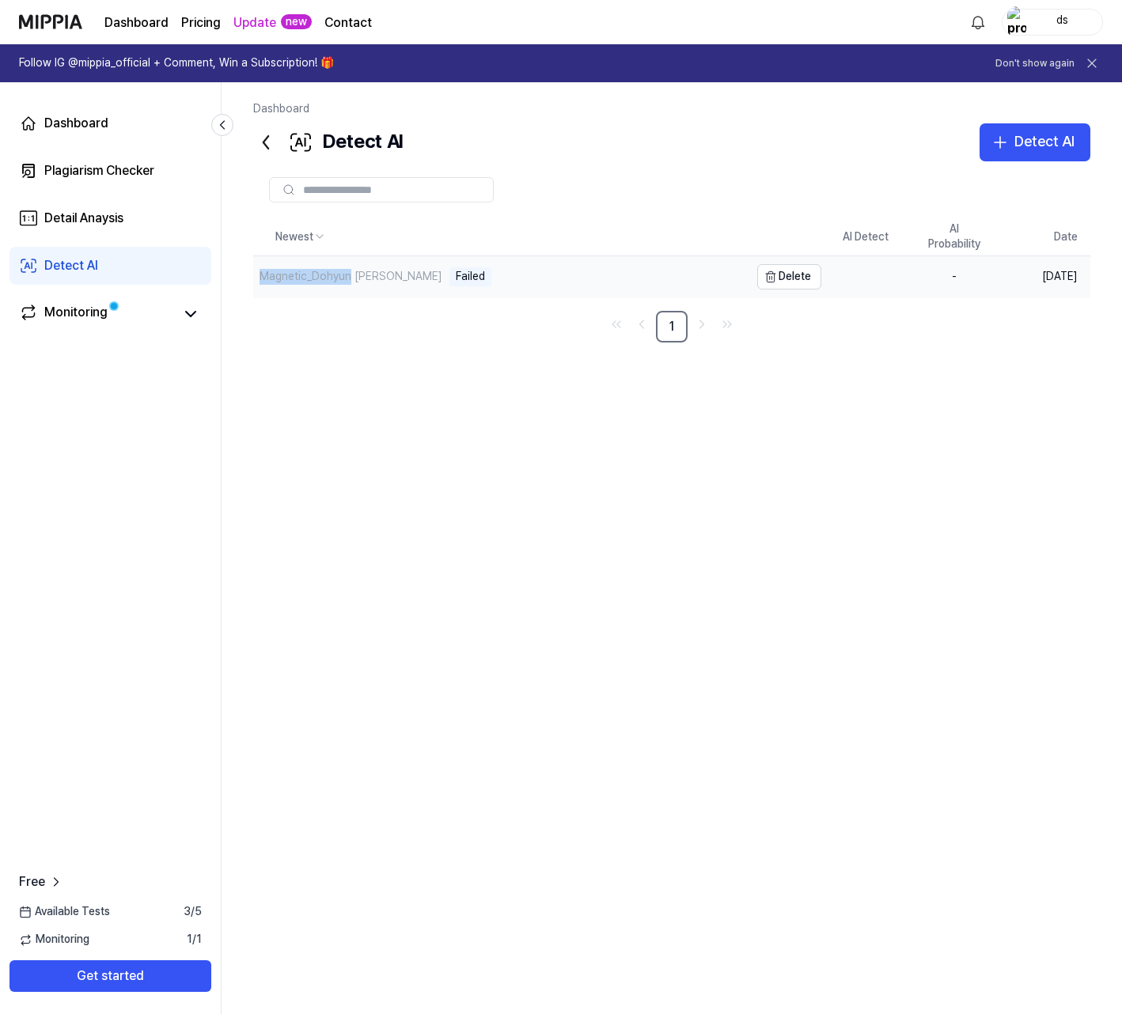
click at [310, 290] on div "Magnetic_Dohyun [PERSON_NAME] Failed" at bounding box center [501, 276] width 496 height 41
click at [411, 266] on div "Magnetic_Dohyun [PERSON_NAME] Failed" at bounding box center [501, 276] width 496 height 41
click at [796, 282] on button "Delete" at bounding box center [789, 276] width 64 height 25
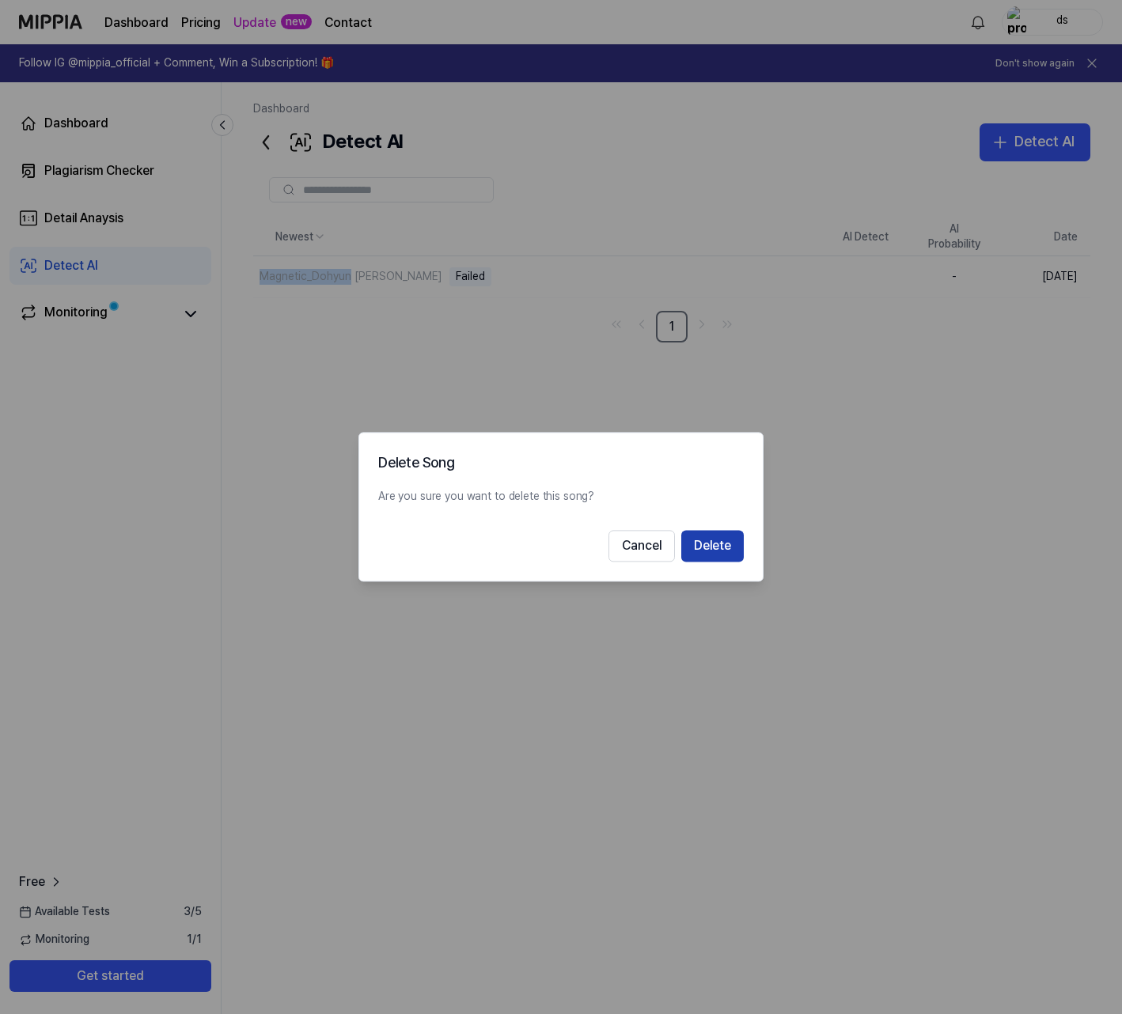
click at [702, 536] on button "Delete" at bounding box center [712, 547] width 62 height 32
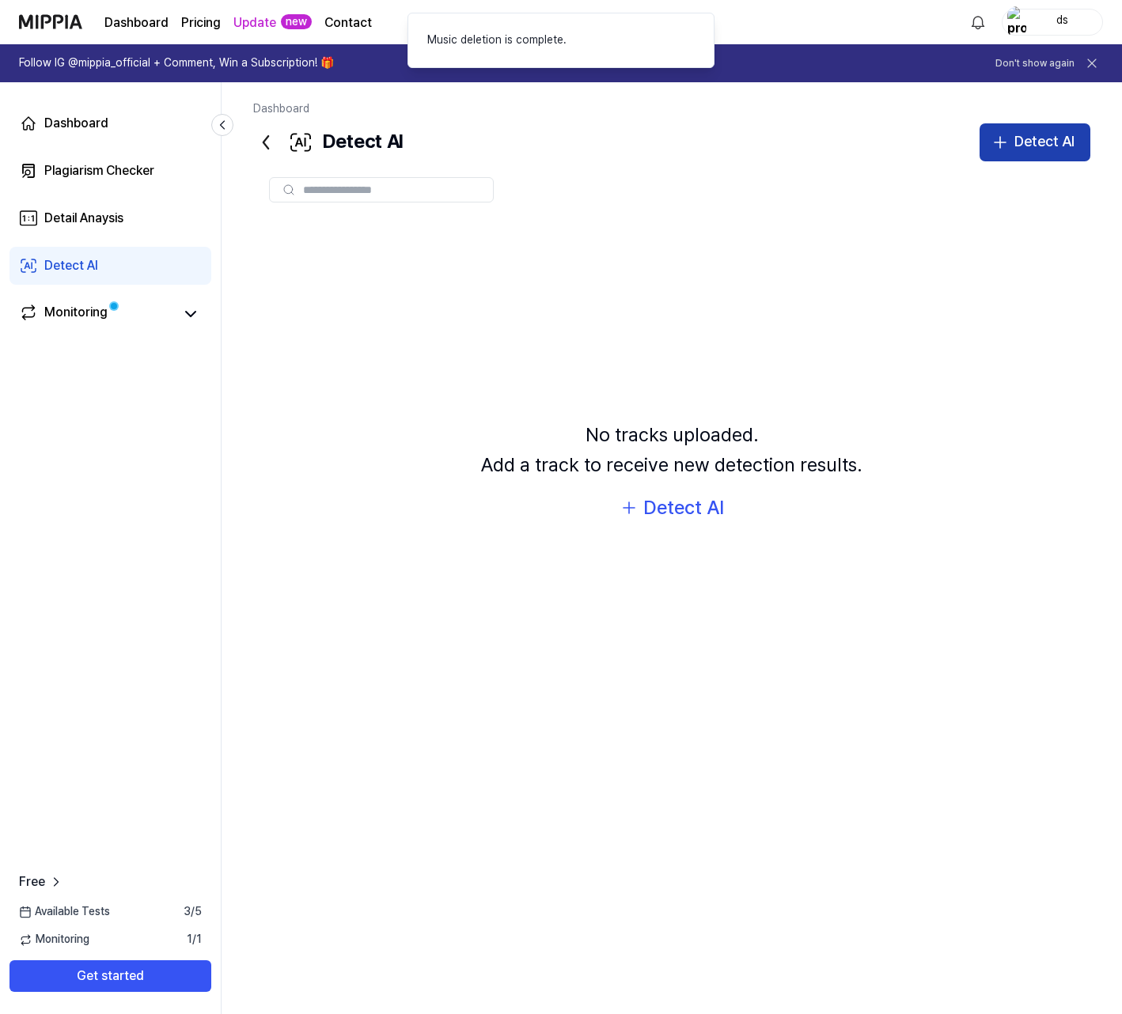
click at [1025, 142] on div "Detect AI" at bounding box center [1044, 142] width 60 height 23
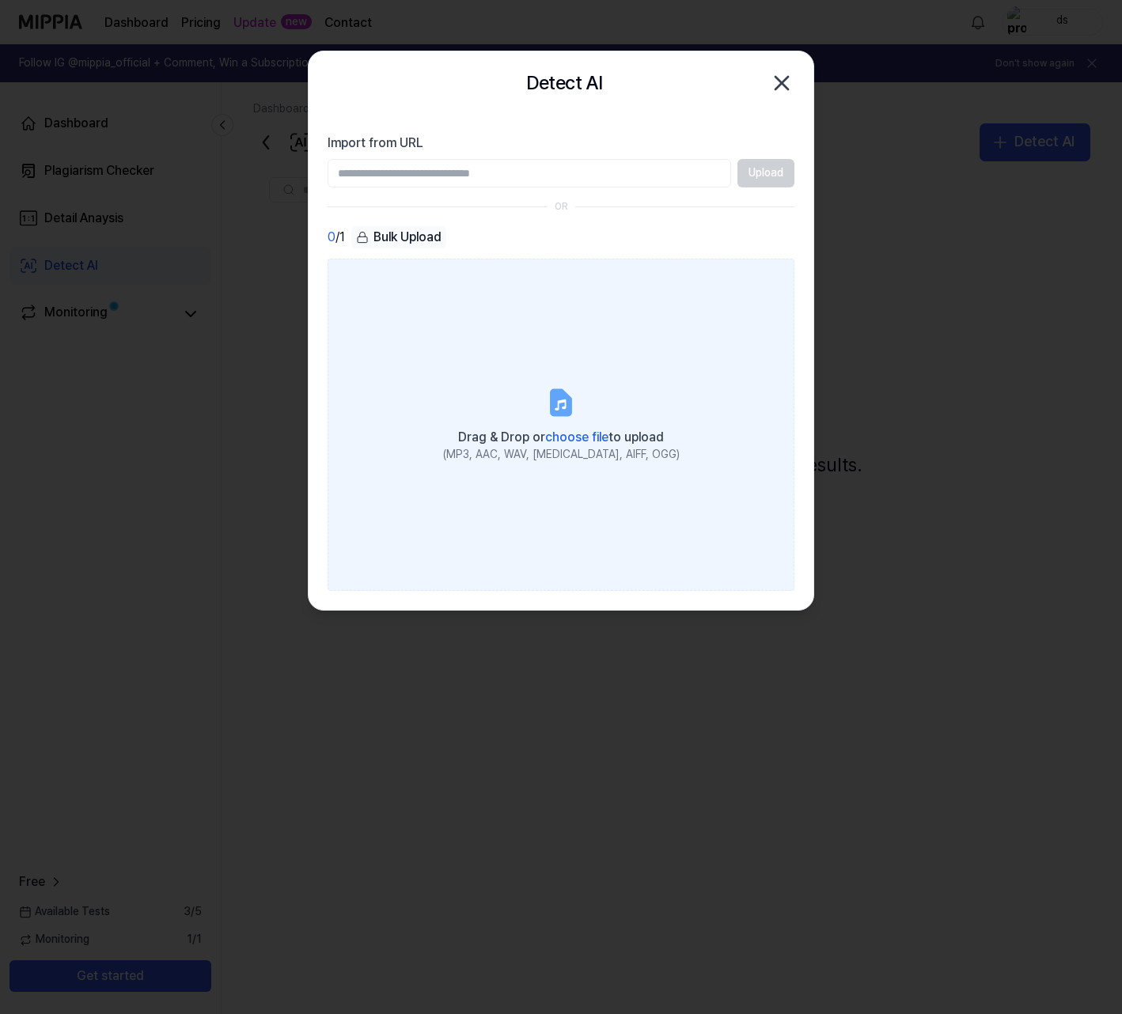
click at [475, 312] on label "Drag & Drop or choose file to upload (MP3, AAC, WAV, [MEDICAL_DATA], AIFF, OGG)" at bounding box center [560, 425] width 467 height 332
click at [0, 0] on input "Drag & Drop or choose file to upload (MP3, AAC, WAV, [MEDICAL_DATA], AIFF, OGG)" at bounding box center [0, 0] width 0 height 0
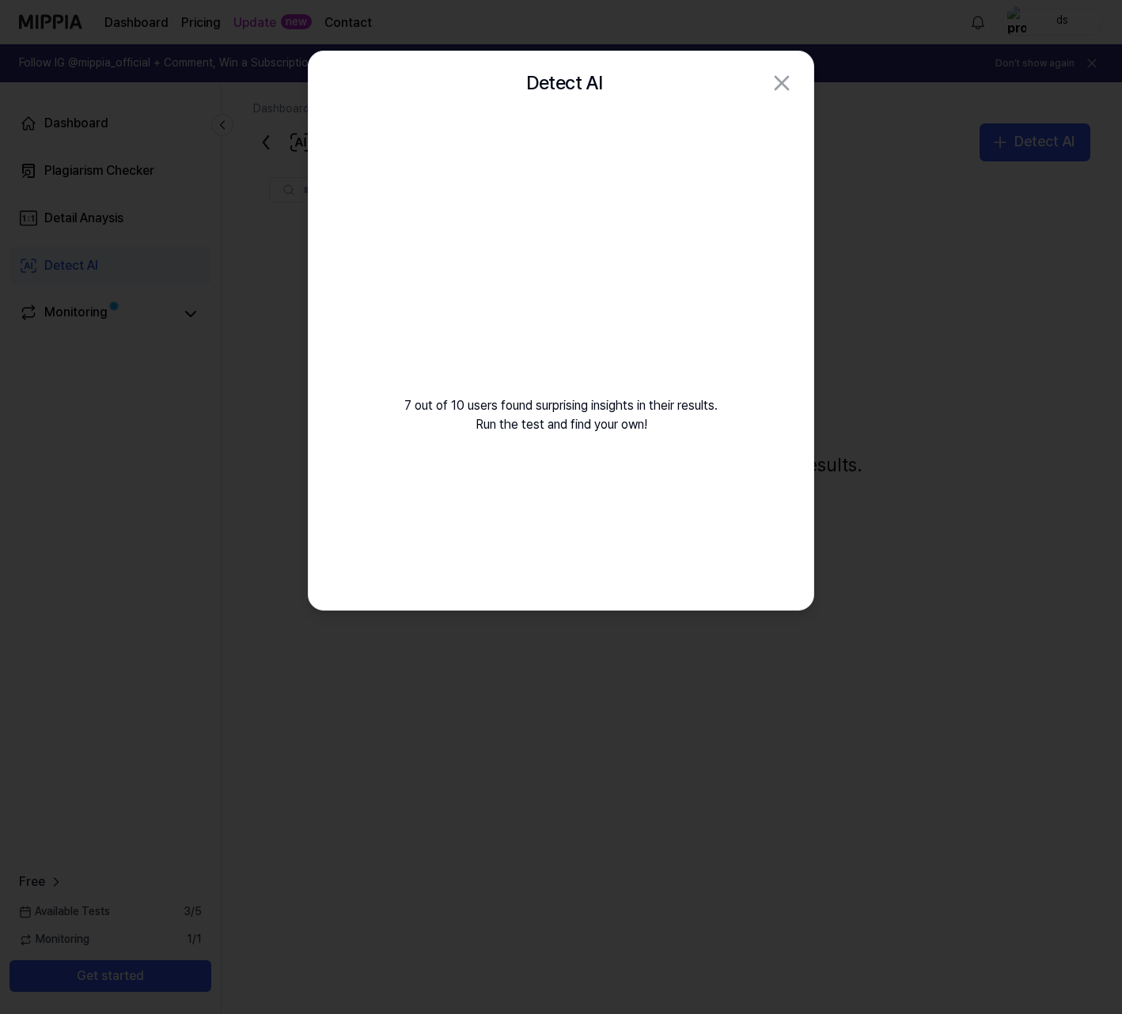
click at [659, 237] on video at bounding box center [561, 267] width 228 height 228
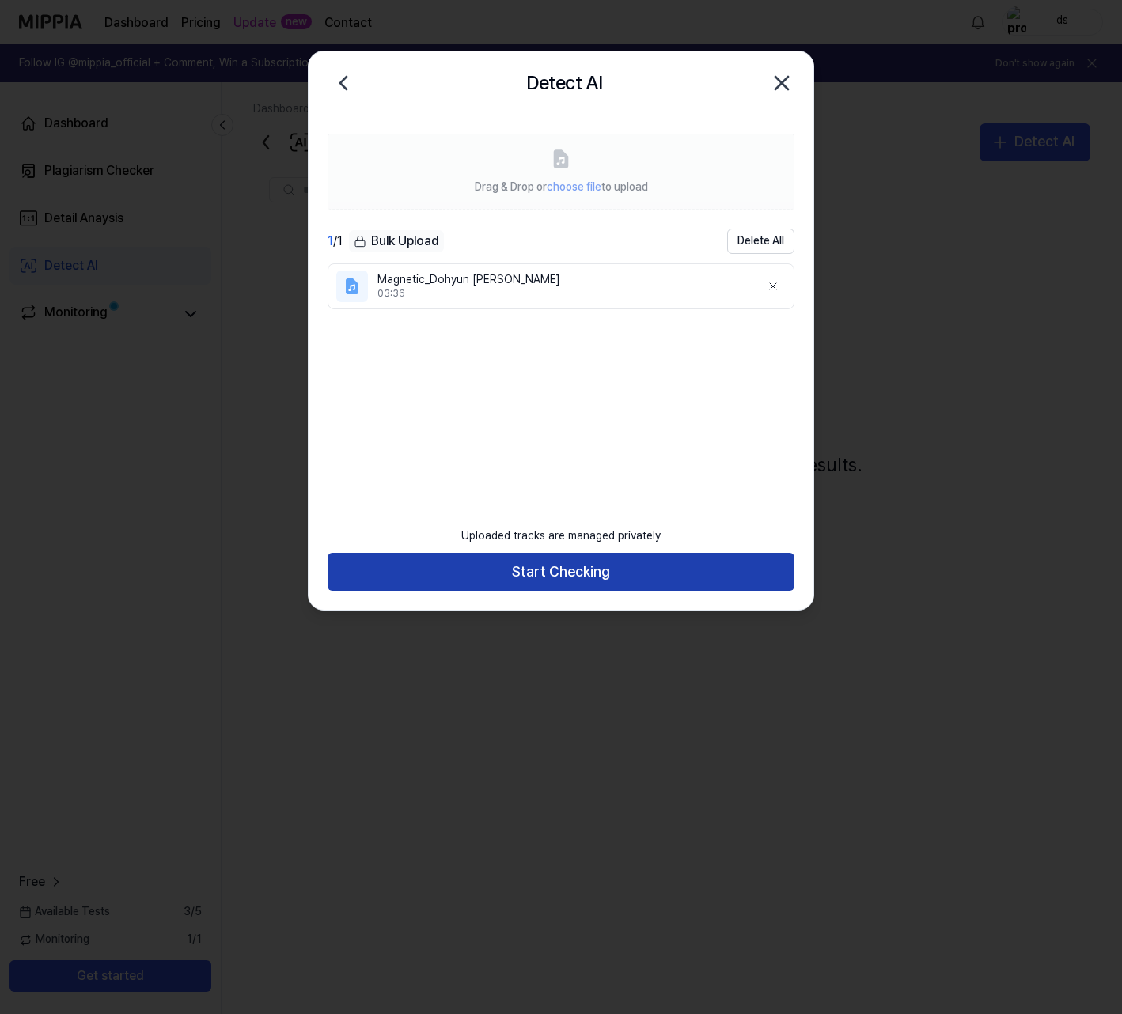
click at [599, 577] on button "Start Checking" at bounding box center [560, 572] width 467 height 38
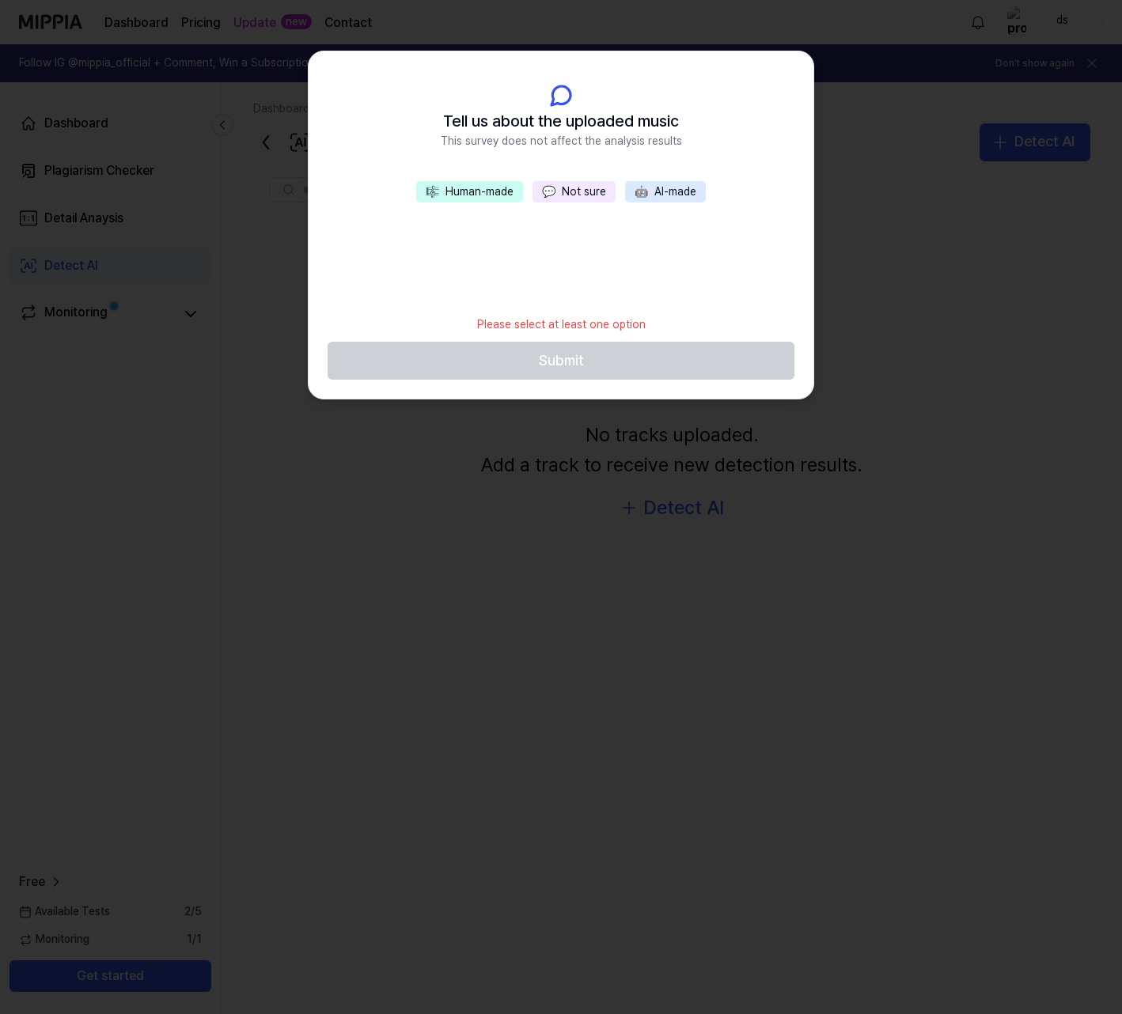
click at [465, 195] on button "🎼 Human-made" at bounding box center [469, 192] width 107 height 22
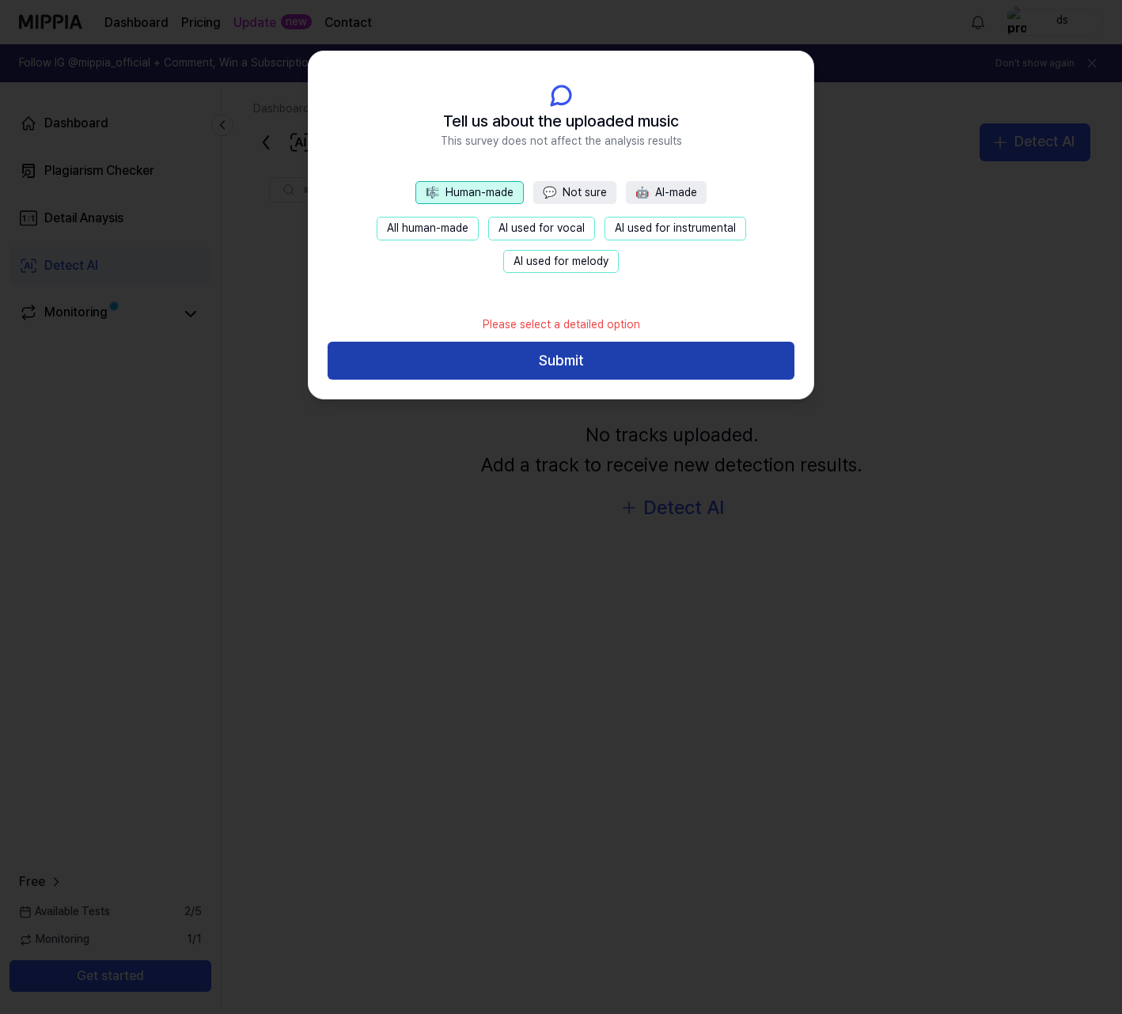
click at [567, 362] on button "Submit" at bounding box center [560, 361] width 467 height 38
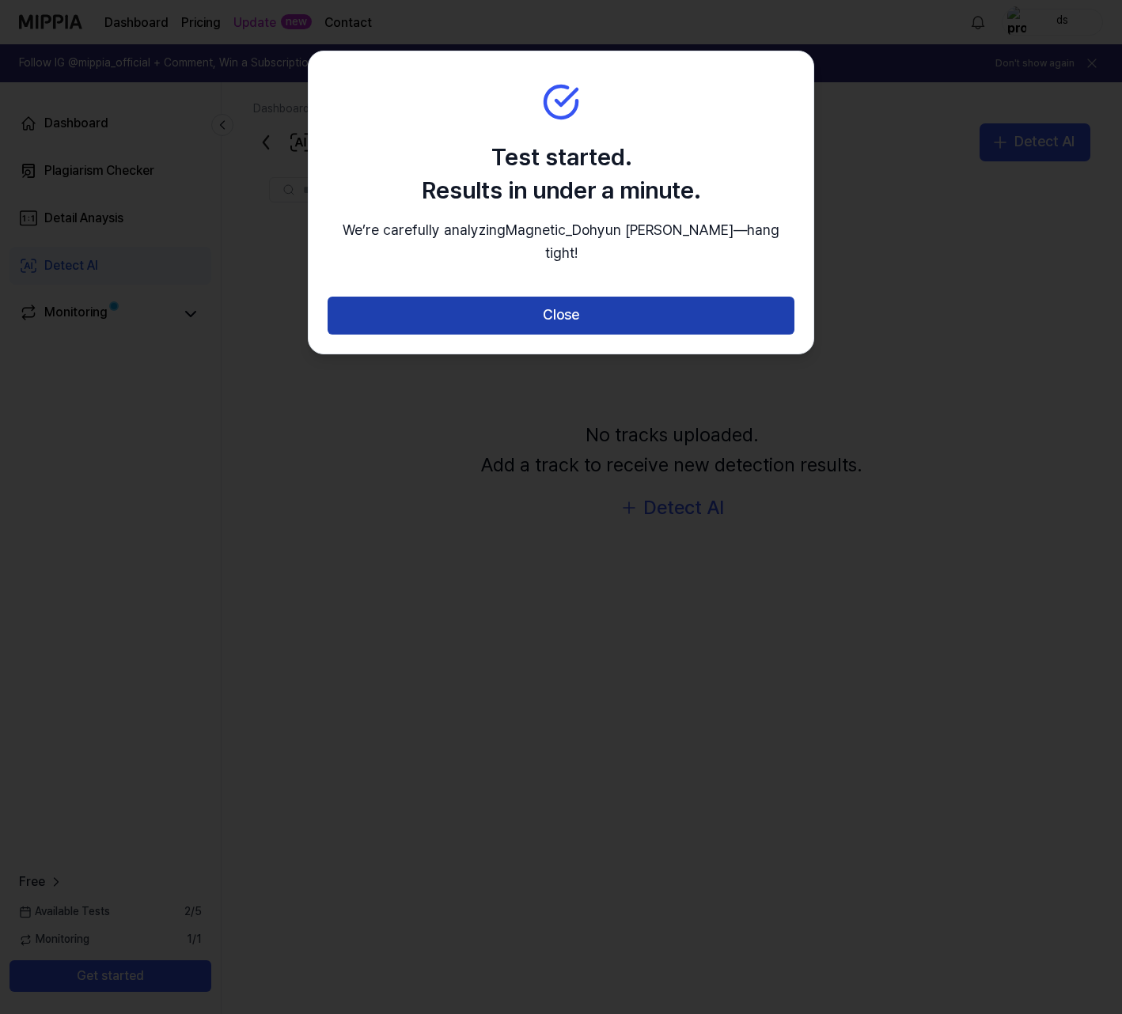
click at [664, 327] on button "Close" at bounding box center [560, 316] width 467 height 38
